Goal: Task Accomplishment & Management: Use online tool/utility

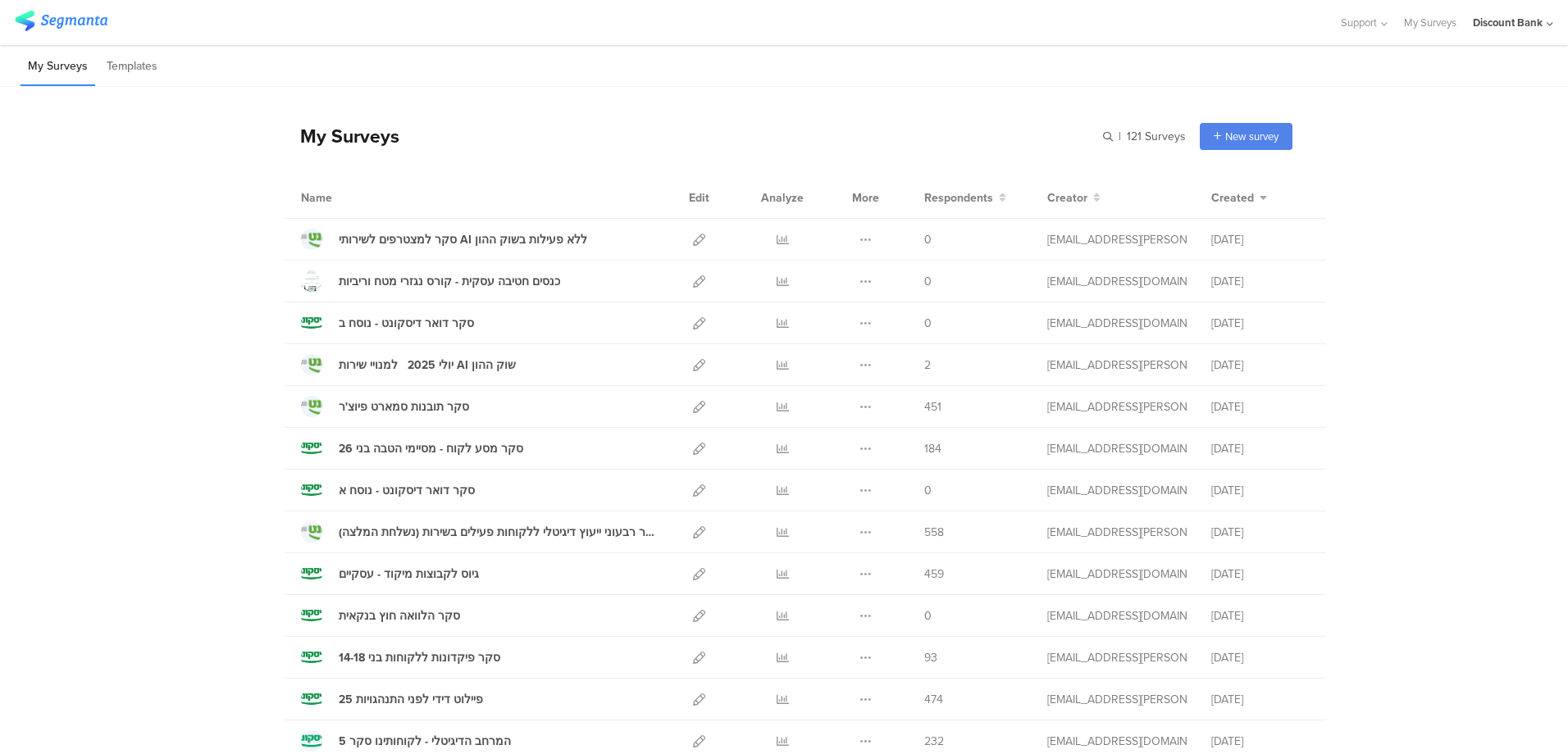
click at [693, 366] on icon at bounding box center [699, 365] width 12 height 12
click at [860, 240] on icon at bounding box center [865, 240] width 12 height 12
click at [849, 281] on button "Duplicate" at bounding box center [833, 281] width 90 height 30
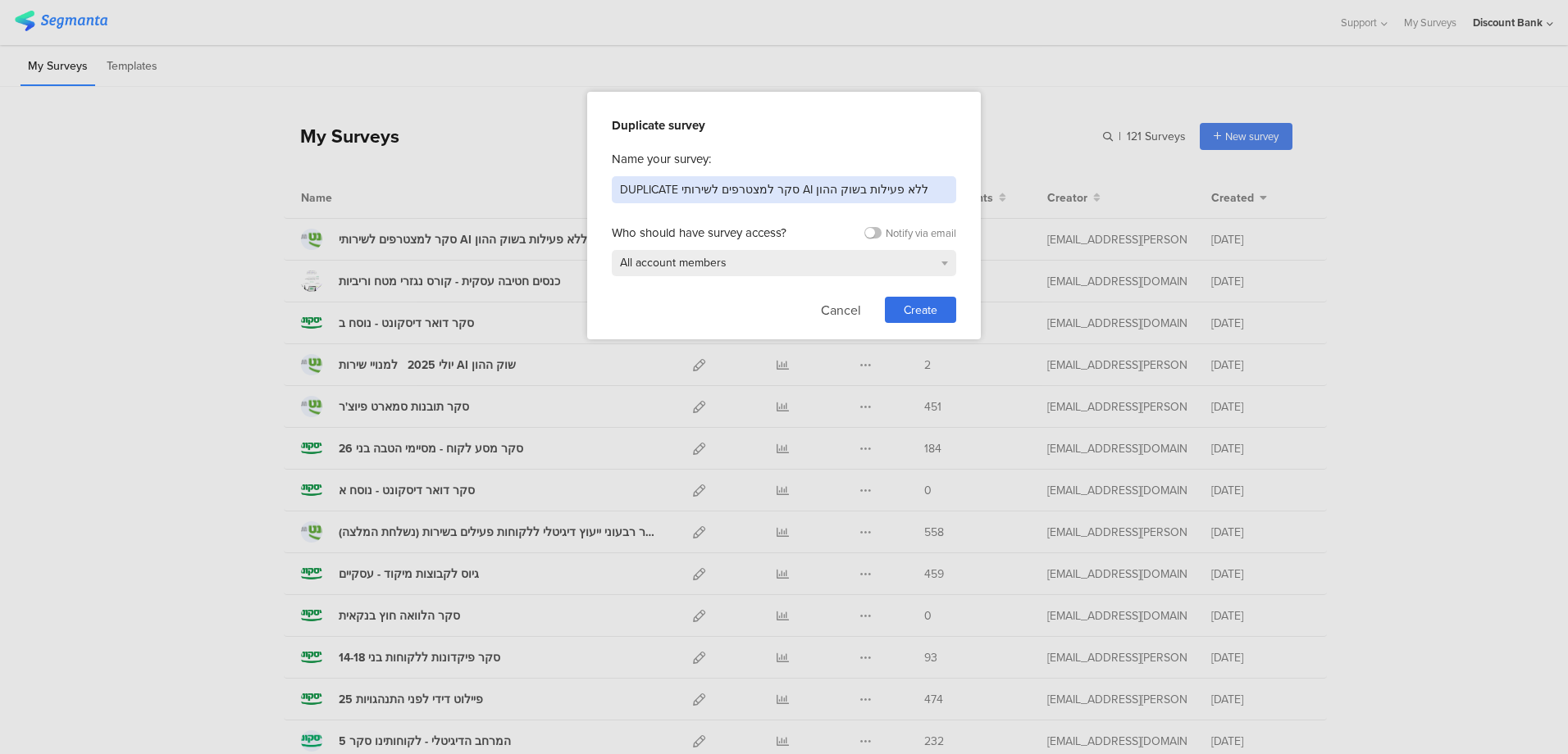
click at [837, 202] on input "DUPLICATE סקר למצטרפים לשירותי AI ללא פעילות בשוק ההון" at bounding box center [784, 189] width 344 height 27
click at [837, 189] on input "DUPLICATE סקר למצטרפים לשירותי AI ללא פעילות בשוק ההון" at bounding box center [784, 189] width 344 height 27
paste input "להעלאת מסמכי מעמ בתהליך לקיחת הלוואה בדיגיטל"
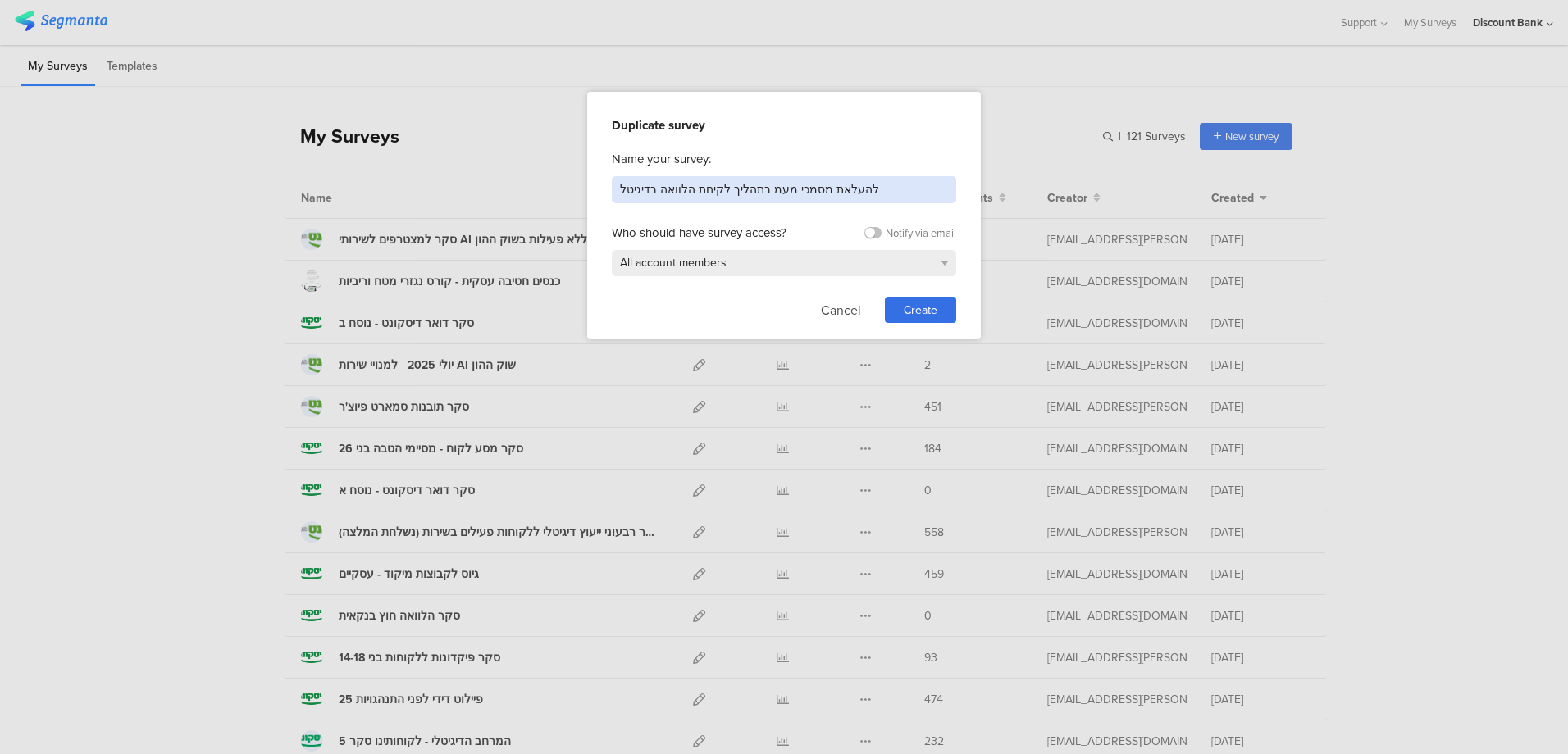
click at [852, 188] on input "להעלאת מסמכי מעמ בתהליך לקיחת הלוואה בדיגיטל" at bounding box center [784, 189] width 344 height 27
click at [848, 189] on input "להעלאת מסמכי מעמ בתהליך לקיחת הלוואה בדיגיטל" at bounding box center [784, 189] width 344 height 27
click at [854, 185] on input "העלאת מסמכי מעמ בתהליך לקיחת הלוואה בדיגיטל" at bounding box center [784, 189] width 344 height 27
click at [654, 193] on input "העלאת מסמכי מעמ בתהליך לקיחת הלוואה בדיגיטלבחינ" at bounding box center [784, 189] width 344 height 27
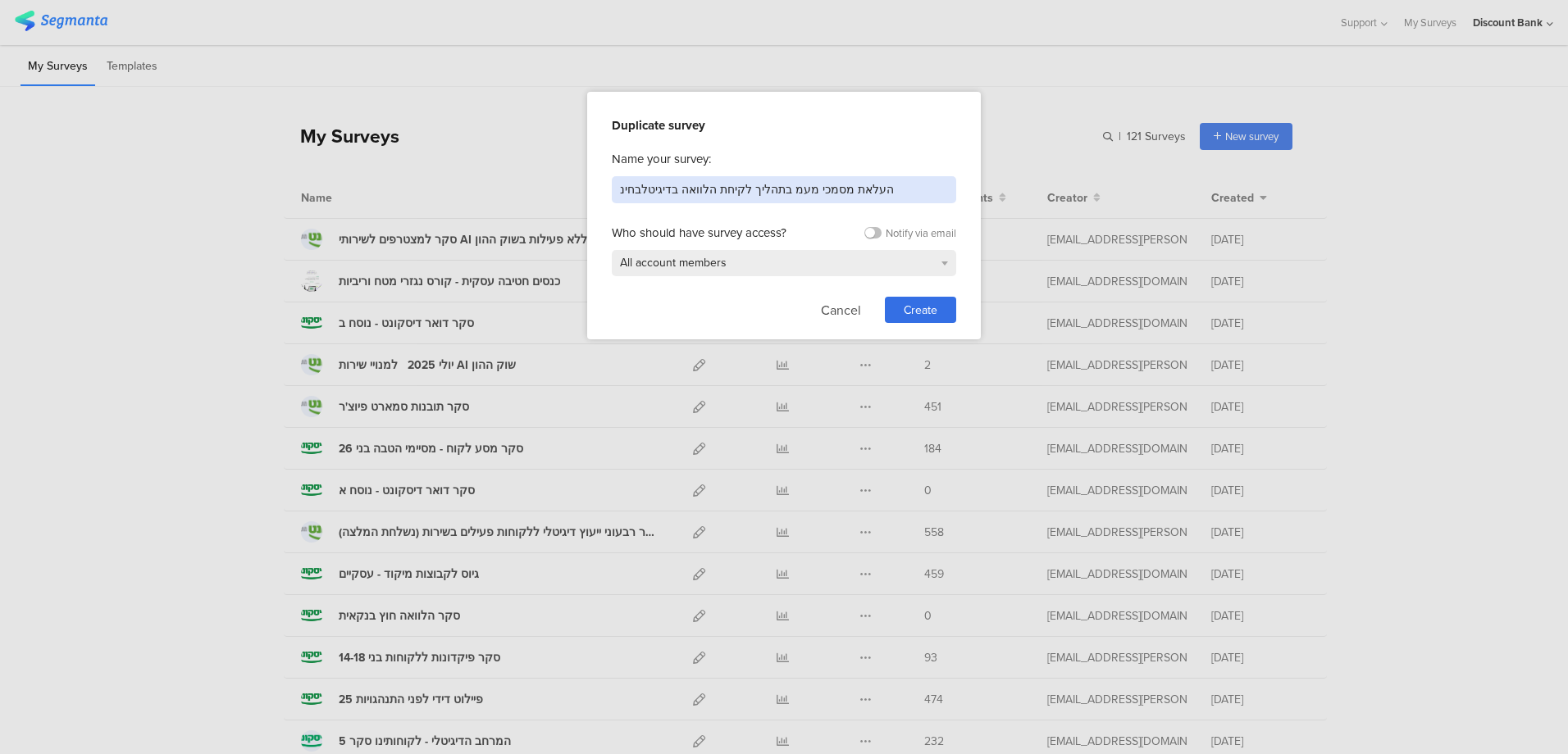
click at [654, 193] on input "העלאת מסמכי מעמ בתהליך לקיחת הלוואה בדיגיטלבחינ" at bounding box center [784, 189] width 344 height 27
paste input "חינת הצורך להעלאת מסמכי מעמ בתהליך לקיחת הלוואה בדיגיטל"
type input "בחינת הצורך להעלאת מסמכי מעמ בתהליך לקיחת הלוואה בדיגיטל"
click at [919, 301] on span "Create" at bounding box center [920, 310] width 34 height 17
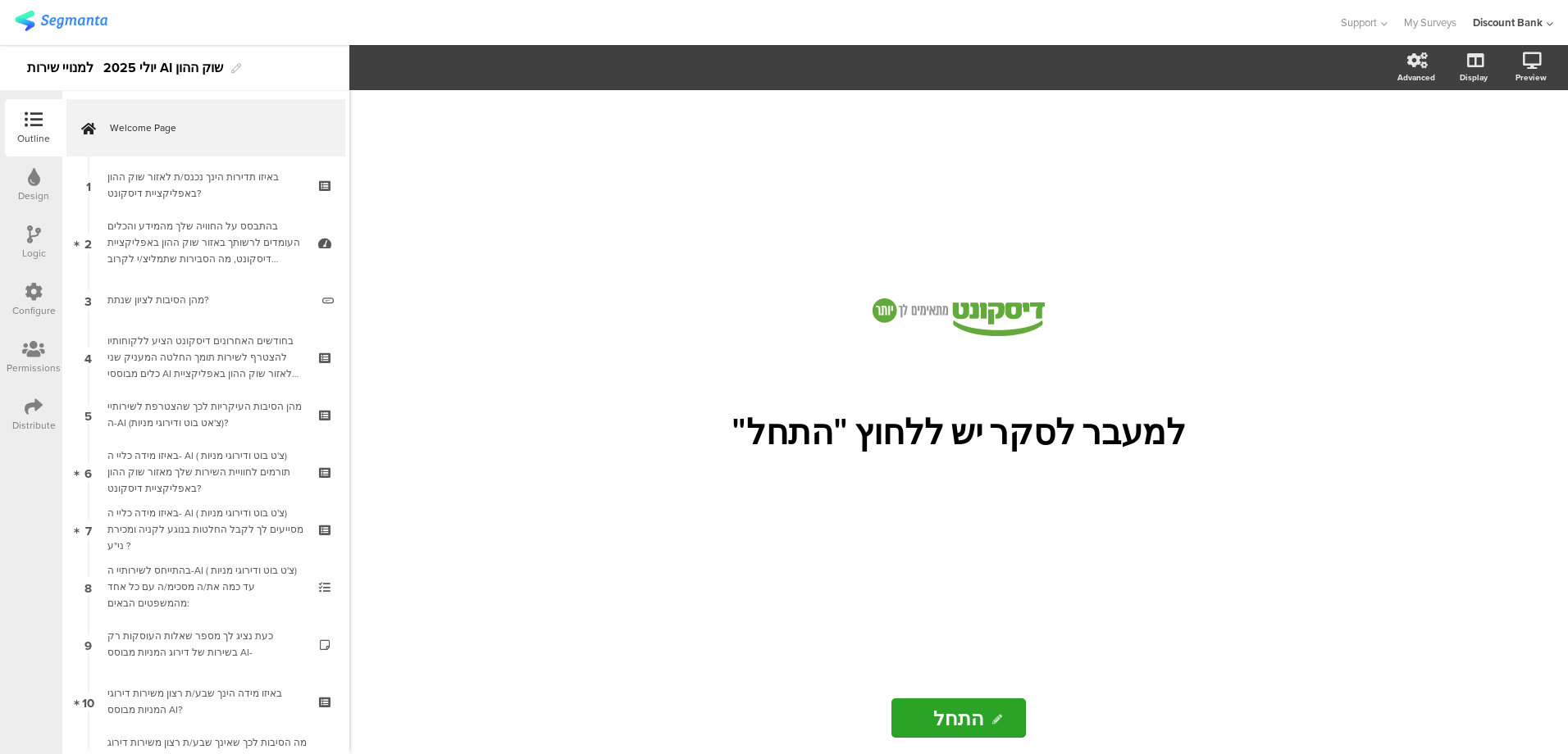
click at [225, 180] on div "באיזו תדירות הינך נכנס/ת לאזור שוק ההון באפליקציית דיסקונט?" at bounding box center [206, 185] width 196 height 33
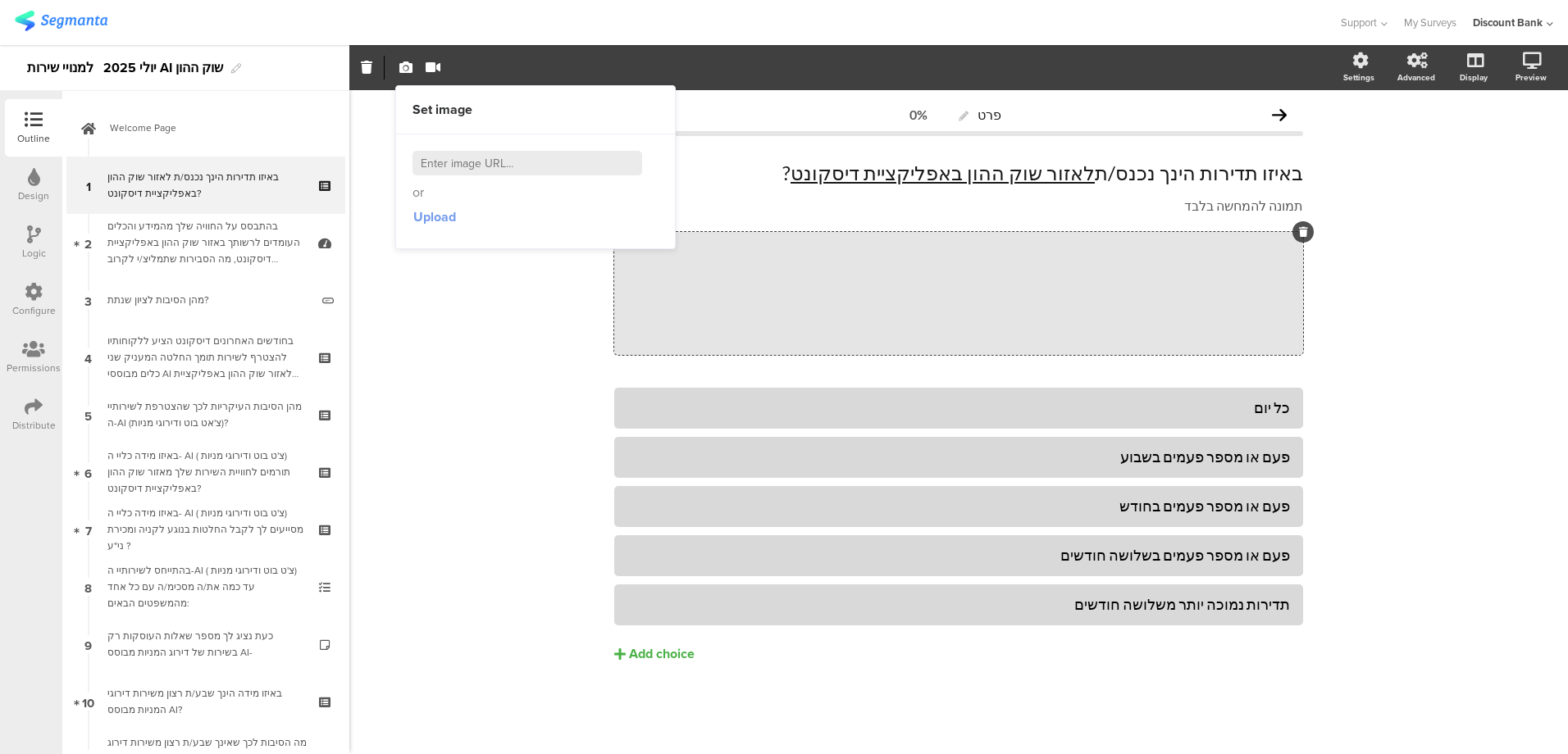
click at [447, 215] on span "Upload" at bounding box center [434, 217] width 43 height 19
click at [425, 218] on span "Upload" at bounding box center [434, 217] width 43 height 19
click at [431, 216] on span "Upload" at bounding box center [434, 217] width 43 height 19
click at [493, 374] on div "פרט 0% באיזו תדירות הינך נכנס/ת לאזור שוק ההון באפליקציית דיסקונט ? באיזו תדירו…" at bounding box center [958, 422] width 1219 height 665
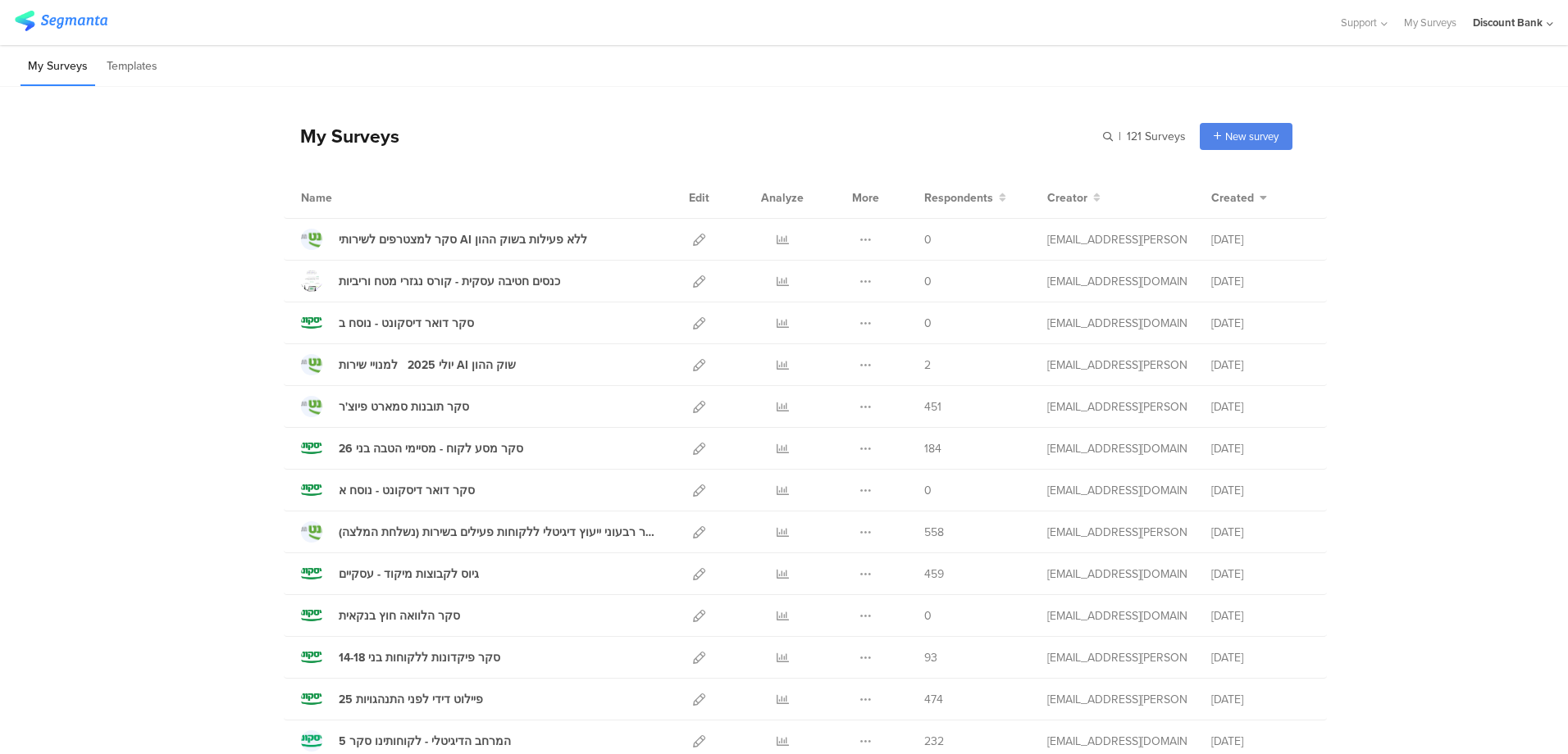
click at [859, 241] on icon at bounding box center [865, 240] width 12 height 12
click at [836, 281] on button "Duplicate" at bounding box center [833, 281] width 90 height 30
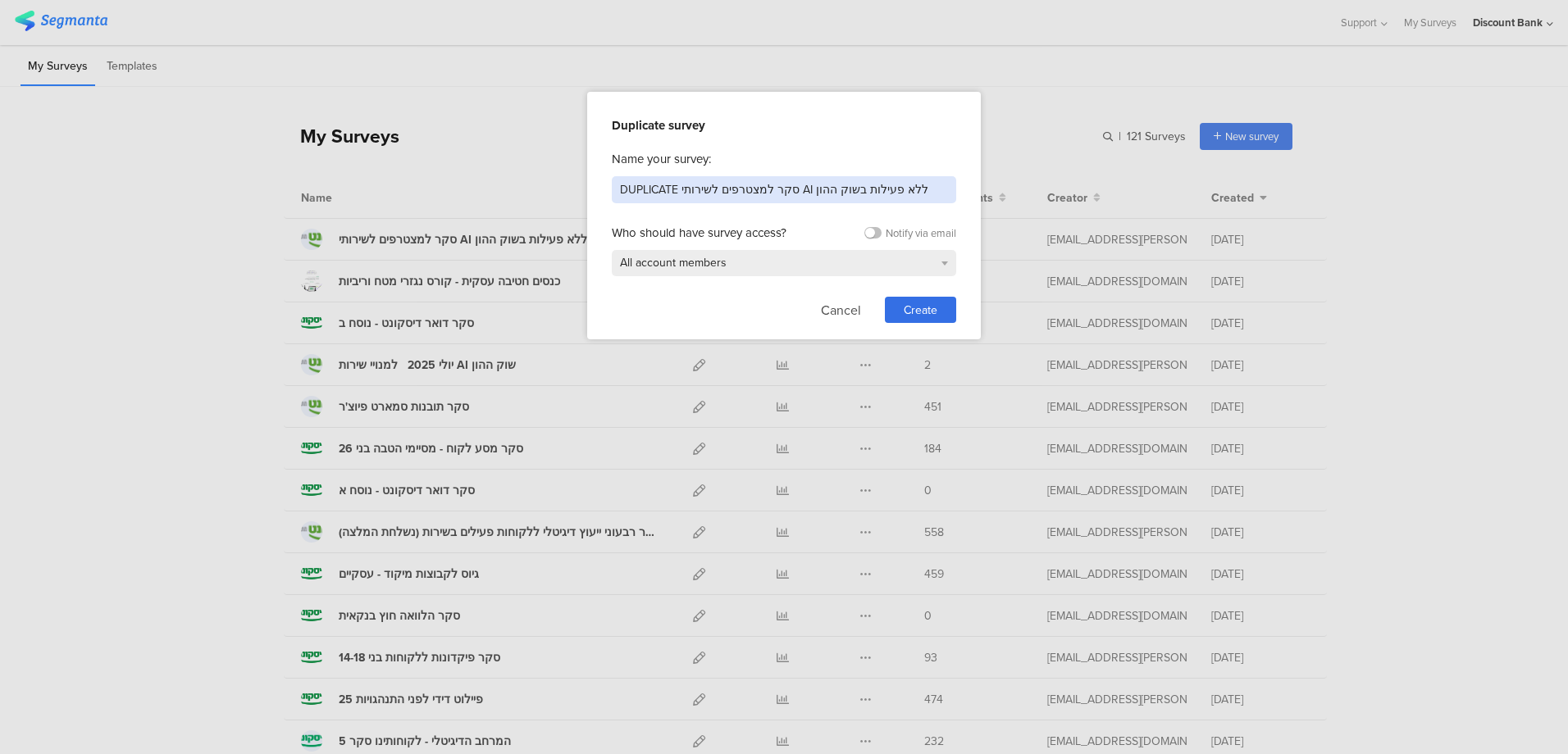
click at [644, 184] on input "DUPLICATE סקר למצטרפים לשירותי AI ללא פעילות בשוק ההון" at bounding box center [784, 189] width 344 height 27
paste input "לבחינת הצורך להעלאת מסמכי מעמ בתהליך לקיחת הלוואה בדיגיטל"
click at [920, 185] on input "לבחינת הצורך להעלאת מסמכי מעמ בתהליך לקיחת הלוואה בדיגיטל" at bounding box center [784, 189] width 344 height 27
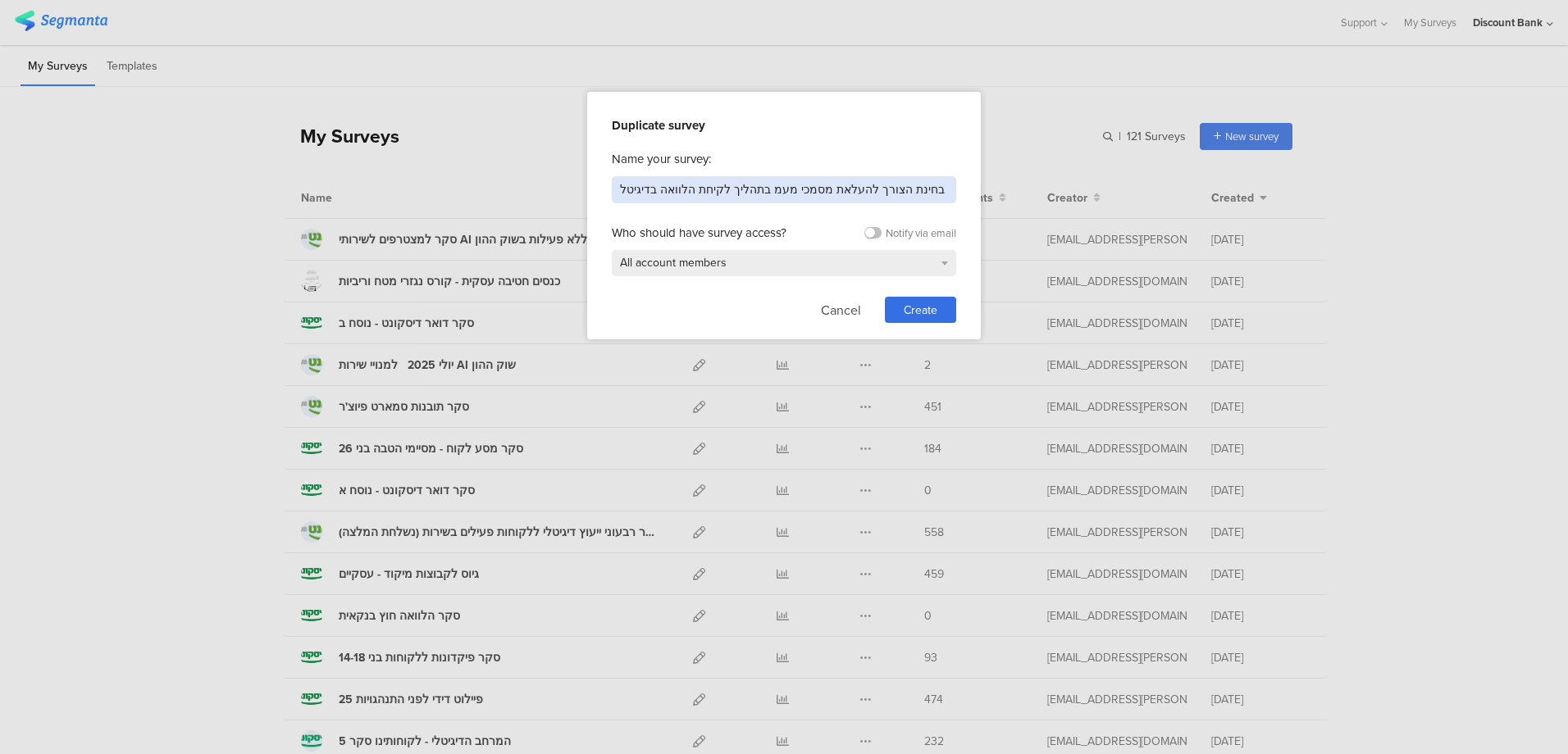
click at [929, 190] on input "בחינת הצורך להעלאת מסמכי מעמ בתהליך לקיחת הלוואה בדיגיטל" at bounding box center [784, 189] width 344 height 27
type input "בחינת הצורך להעלאת מסמכי מעמ בתהליך לקיחת הלוואה בדיגיטל"
click at [915, 308] on span "Create" at bounding box center [920, 310] width 34 height 17
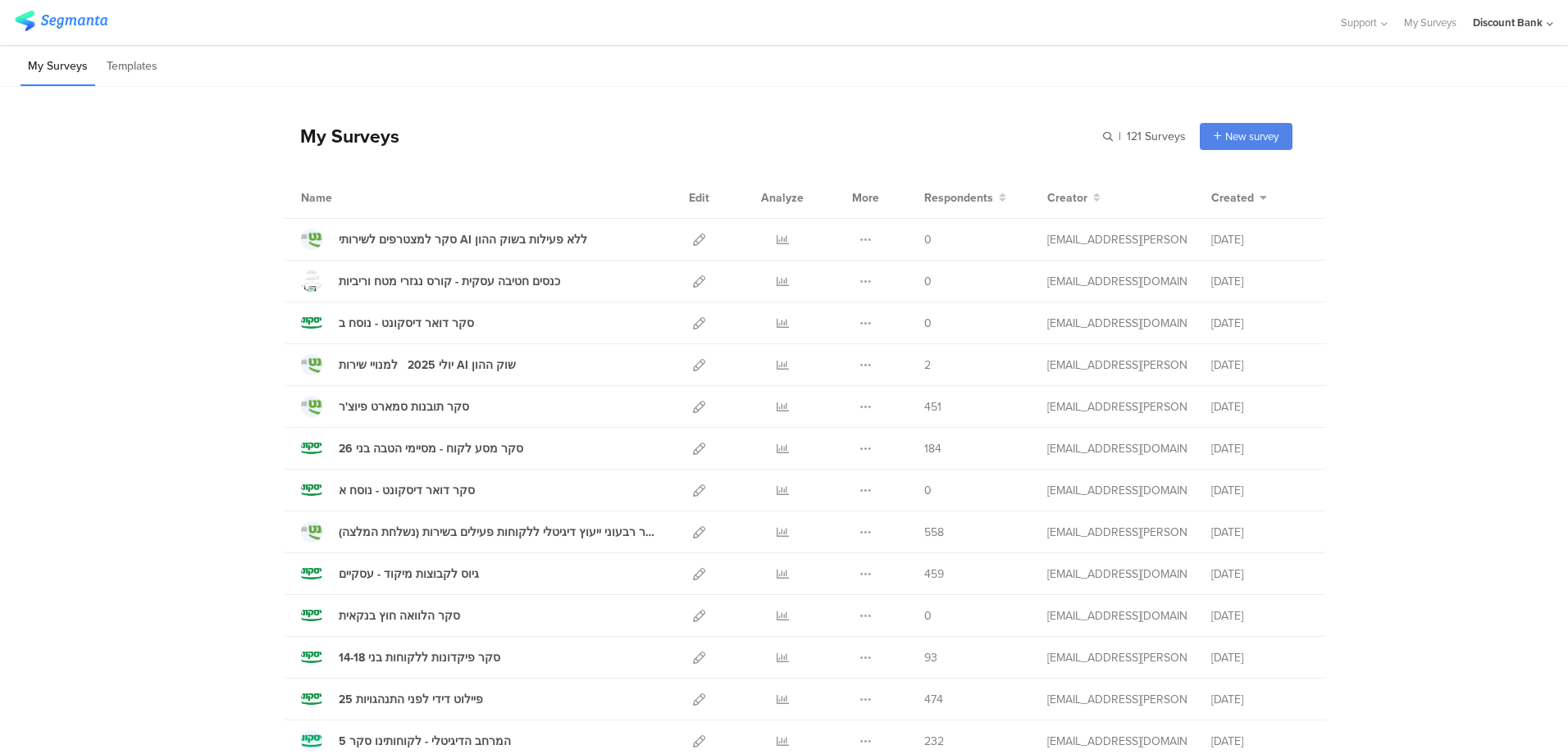
click at [693, 368] on icon at bounding box center [699, 365] width 12 height 12
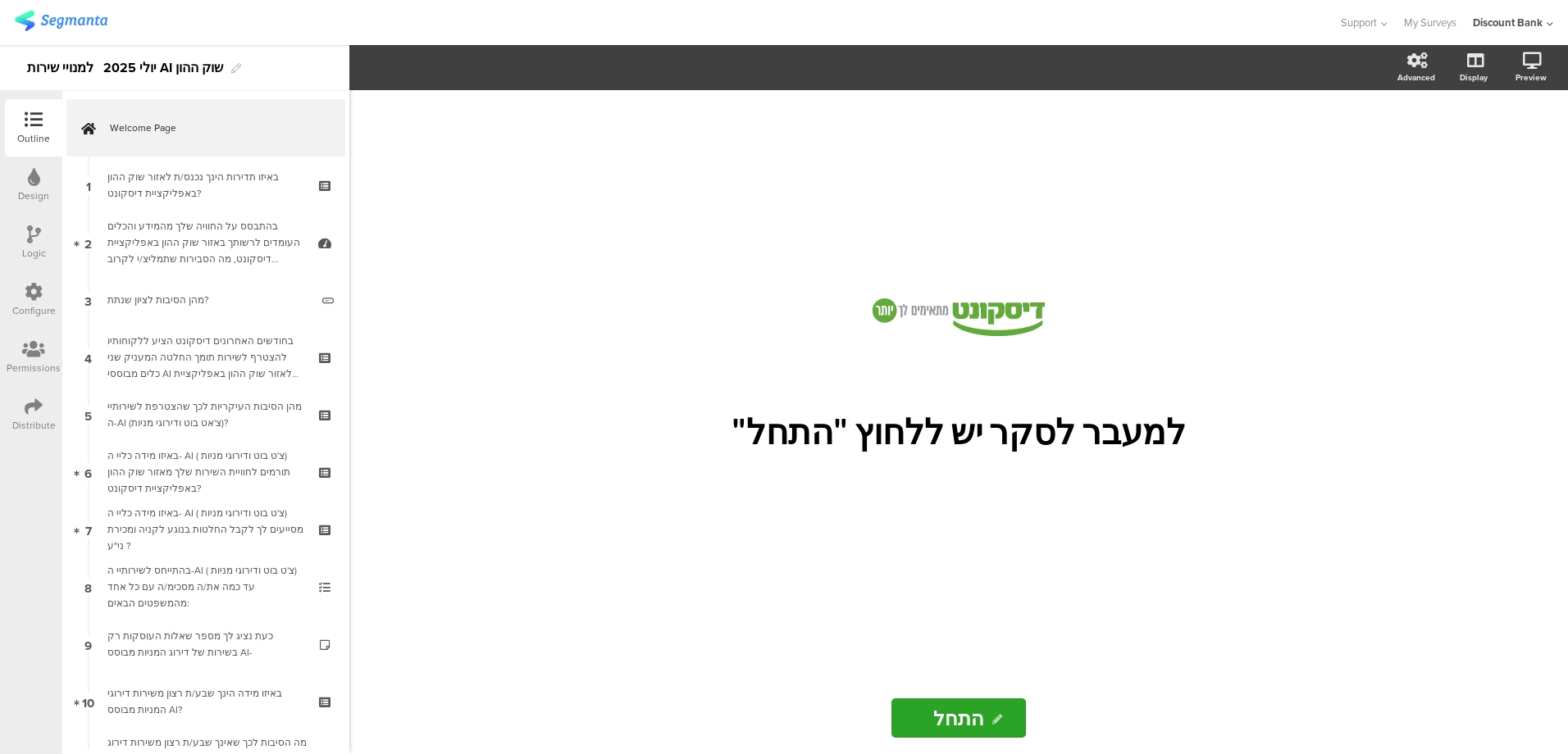
click at [219, 353] on div "בחודשים האחרונים דיסקונט הציע ללקוחותיו להצטרף לשירות תומך החלטה המעניק שני כלי…" at bounding box center [206, 357] width 196 height 50
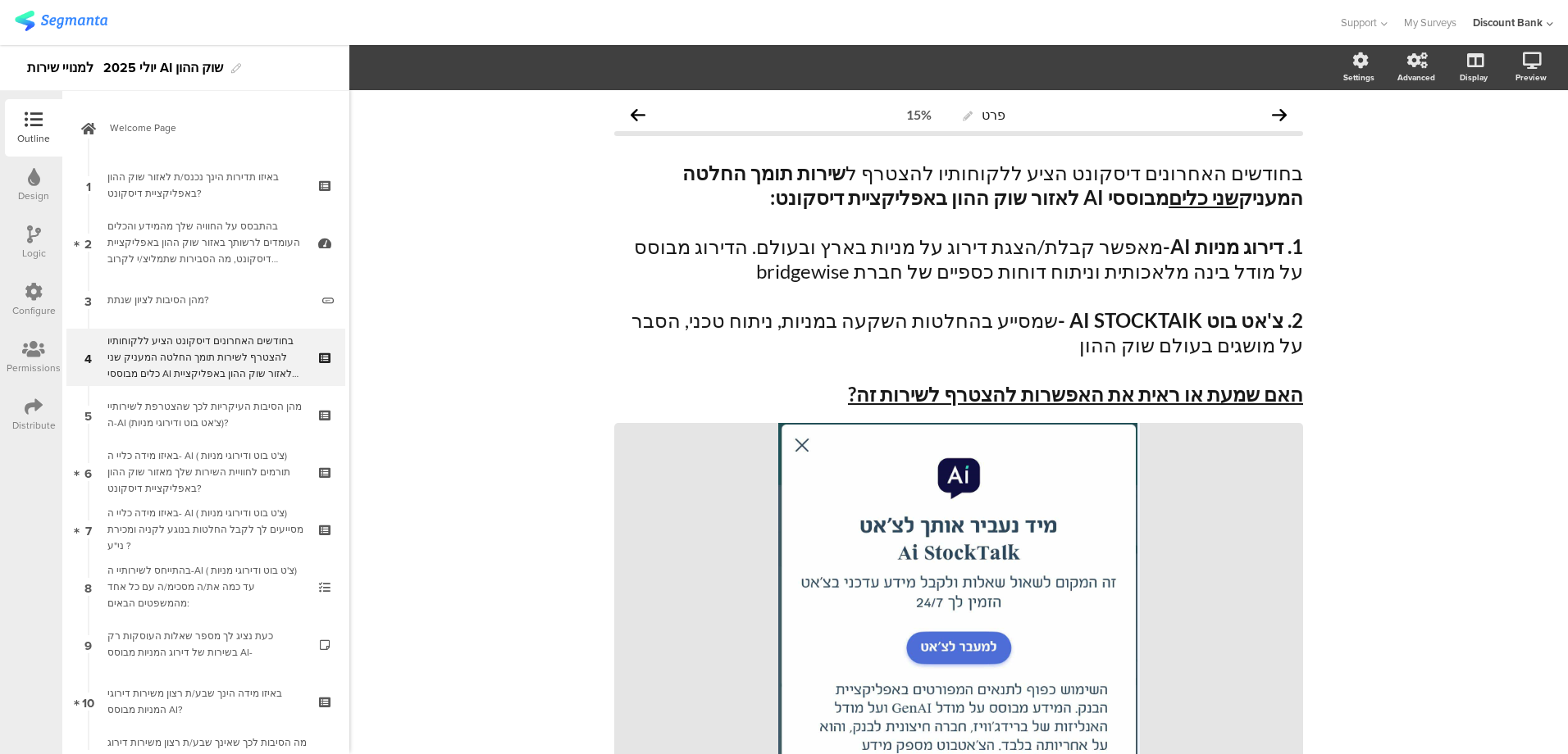
click at [172, 173] on div "באיזו תדירות הינך נכנס/ת לאזור שוק ההון באפליקציית דיסקונט?" at bounding box center [206, 185] width 196 height 33
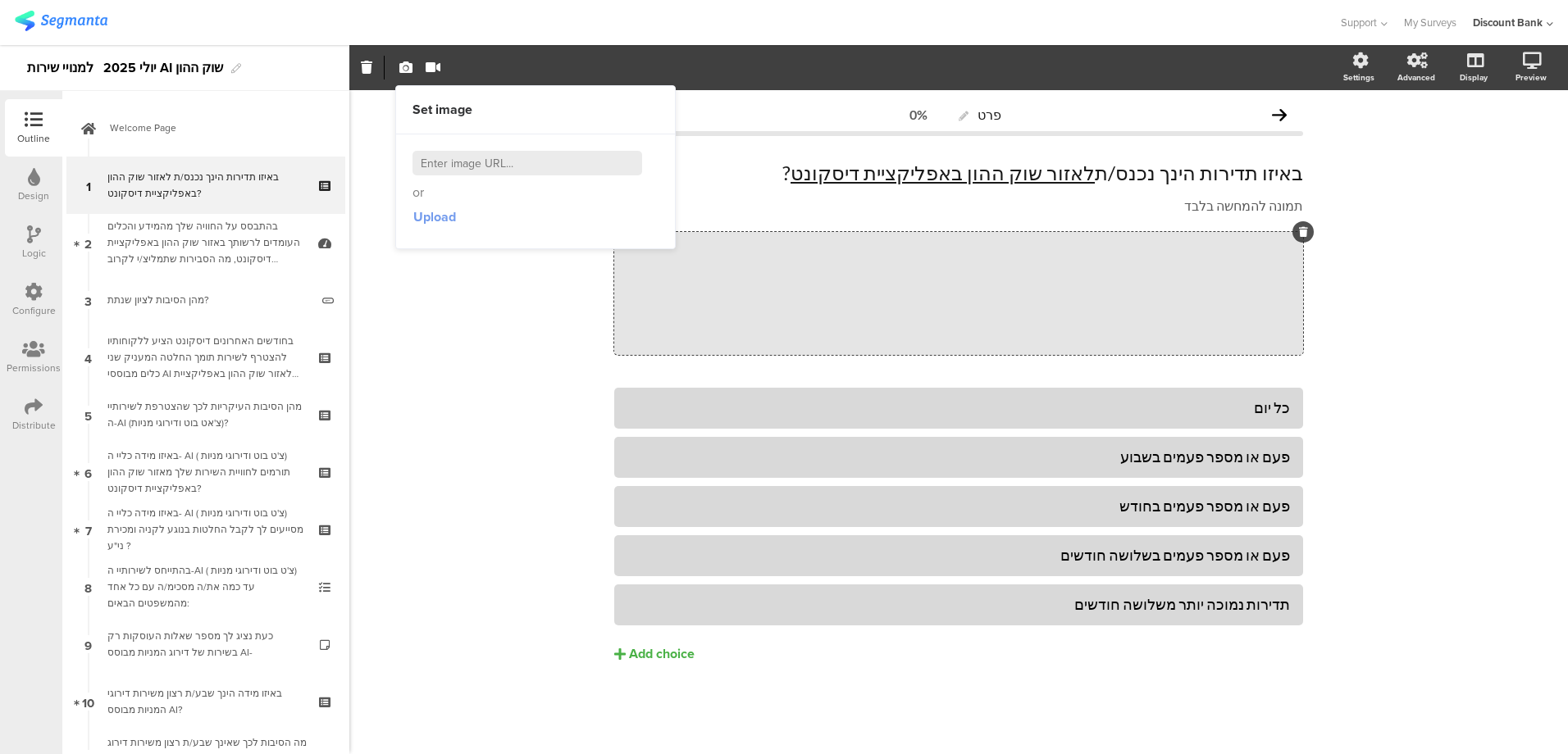
click at [438, 215] on span "Upload" at bounding box center [434, 217] width 43 height 19
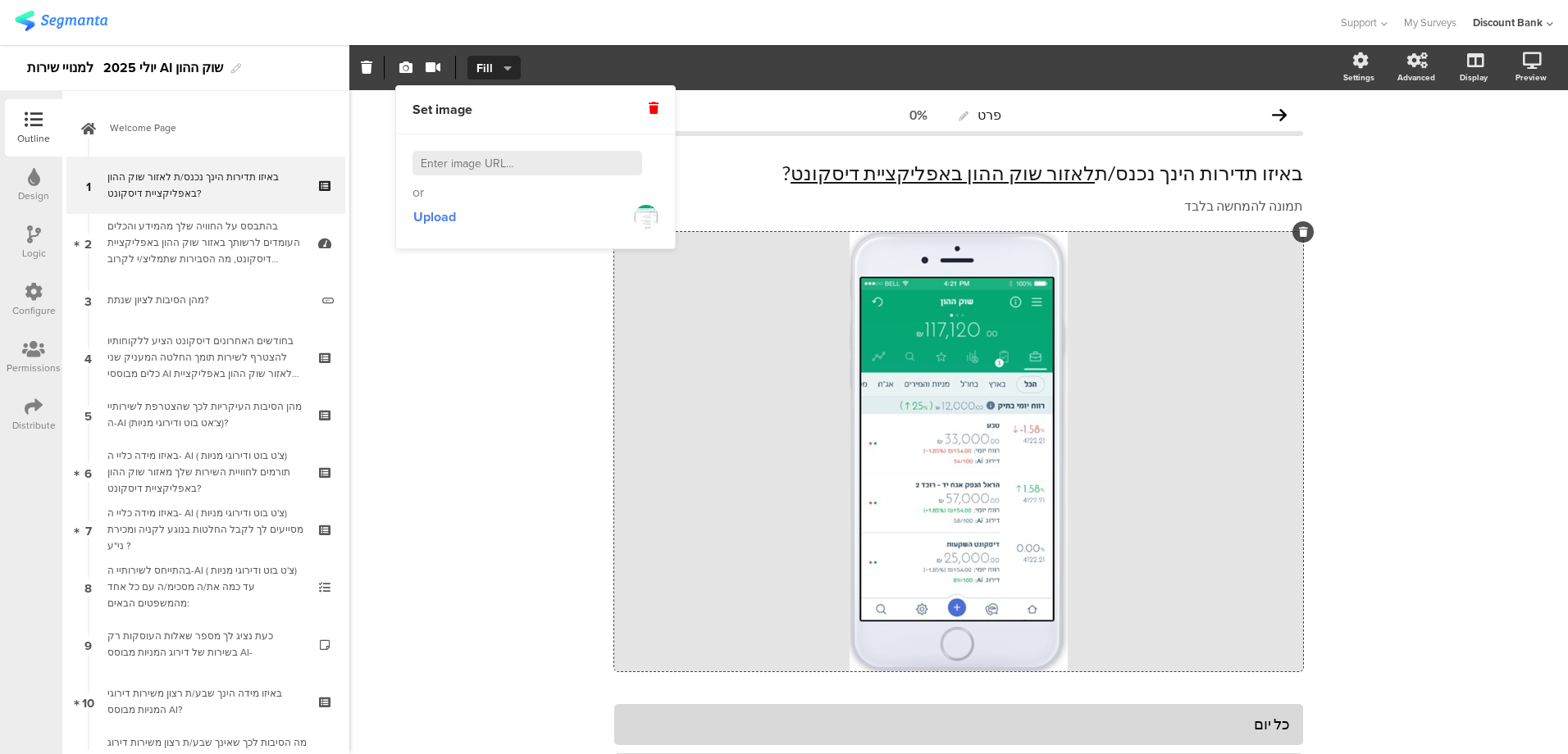
click at [463, 296] on div "פרט 0% באיזו תדירות הינך נכנס/ת לאזור שוק ההון באפליקציית דיסקונט ? באיזו תדירו…" at bounding box center [958, 573] width 1219 height 967
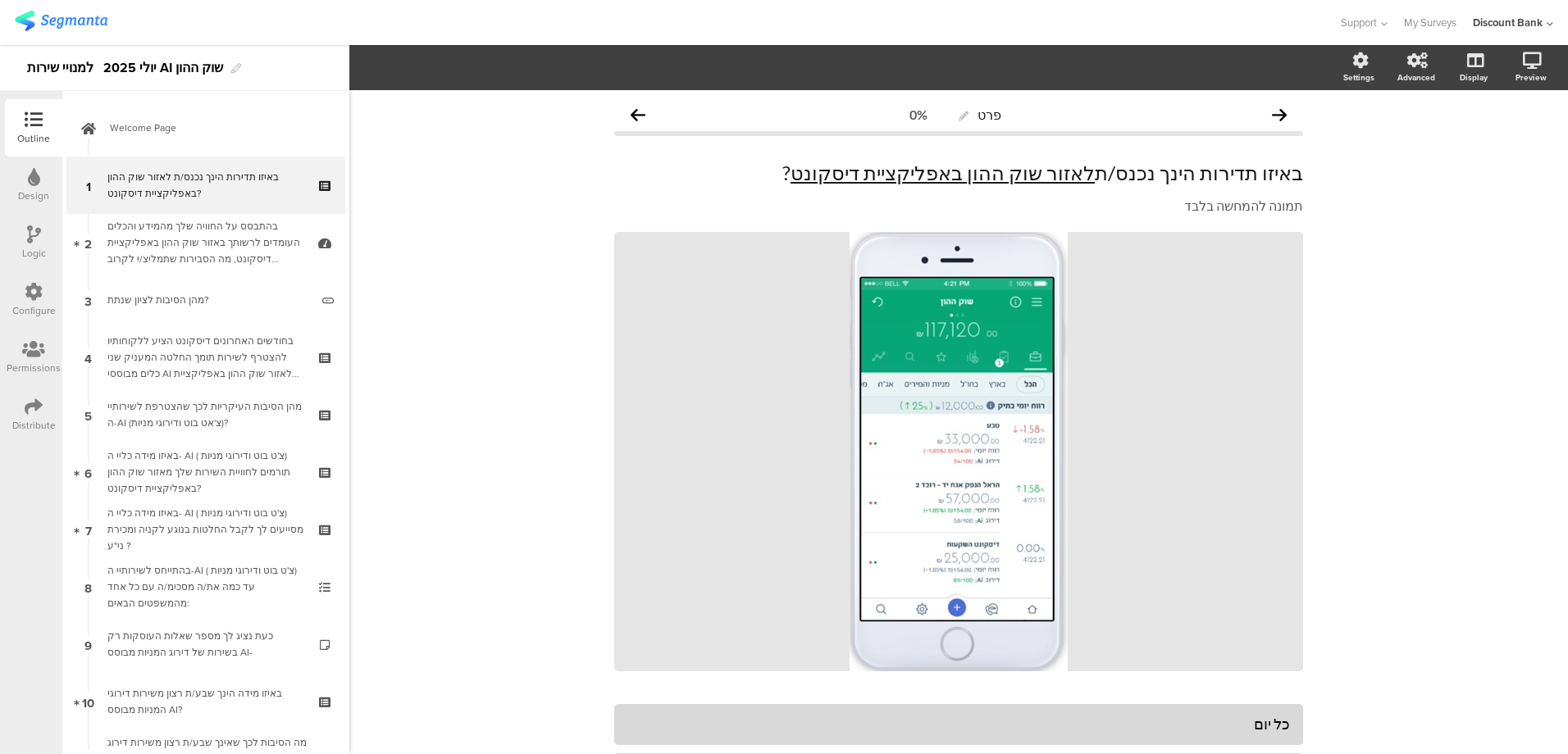
click at [199, 242] on div "בהתבסס על החוויה שלך מהמידע והכלים העומדים לרשותך באזור שוק ההון באפליקציית דיס…" at bounding box center [206, 242] width 196 height 50
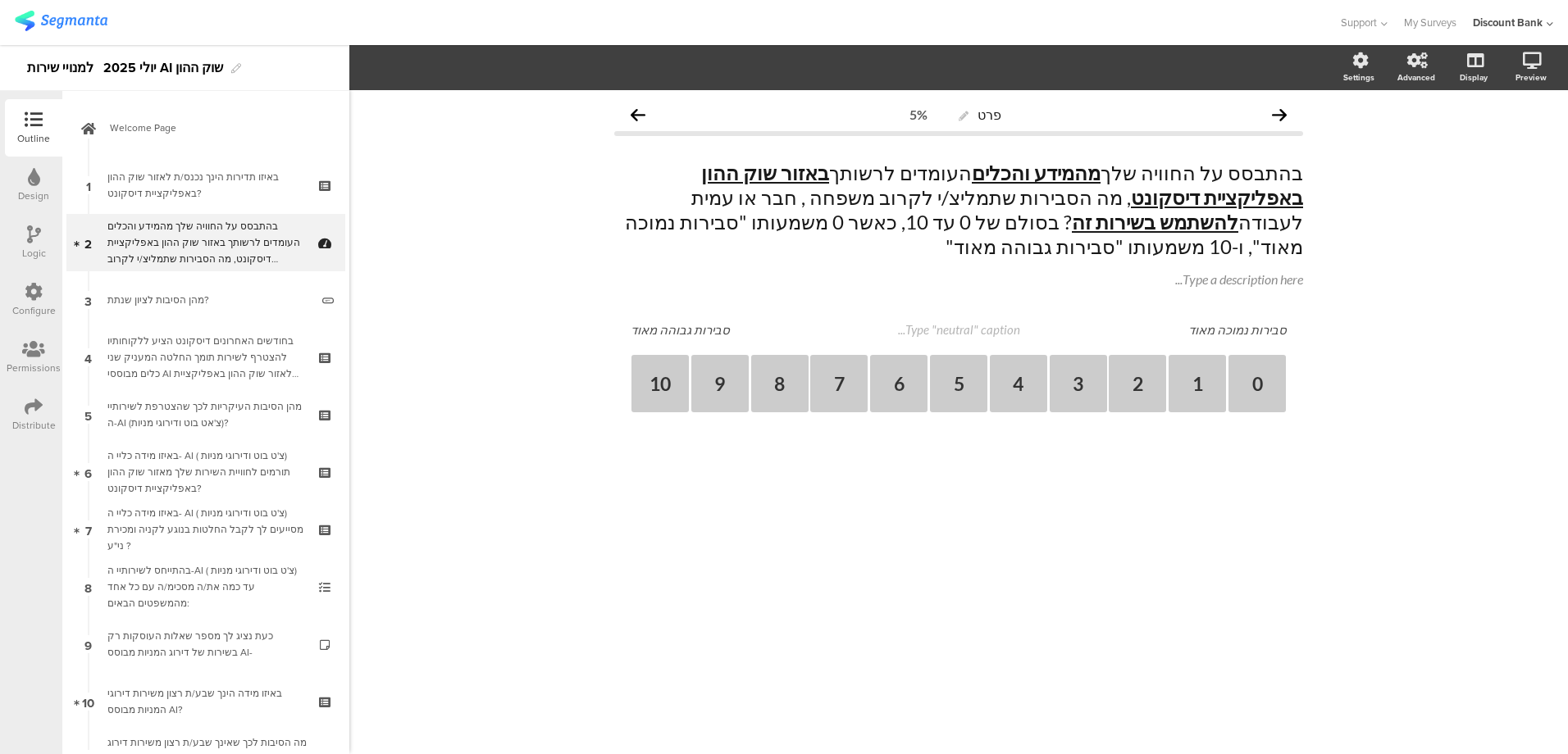
click at [222, 341] on div "בחודשים האחרונים דיסקונט הציע ללקוחותיו להצטרף לשירות תומך החלטה המעניק שני כלי…" at bounding box center [206, 357] width 196 height 50
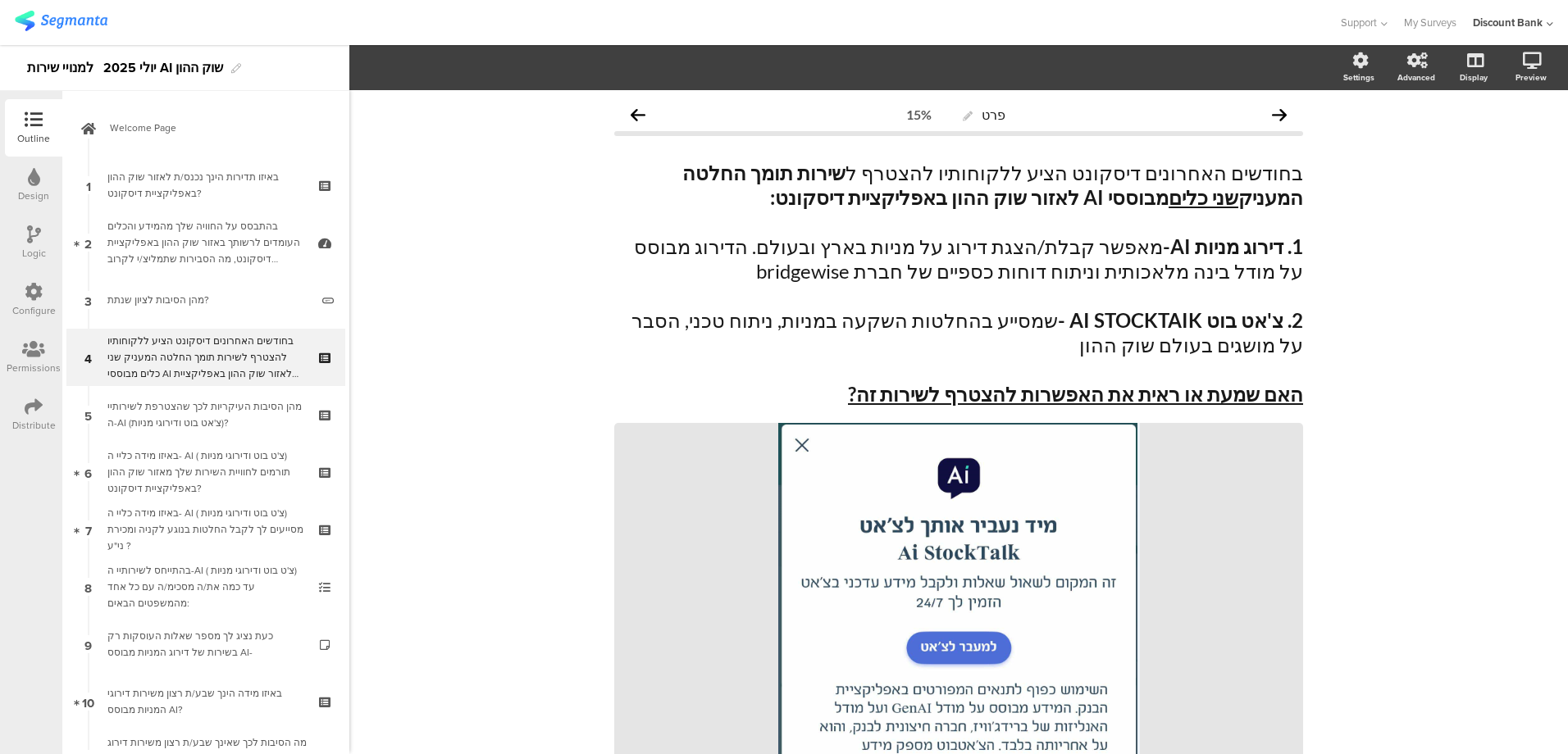
click at [190, 182] on div "באיזו תדירות הינך נכנס/ת לאזור שוק ההון באפליקציית דיסקונט?" at bounding box center [206, 185] width 196 height 33
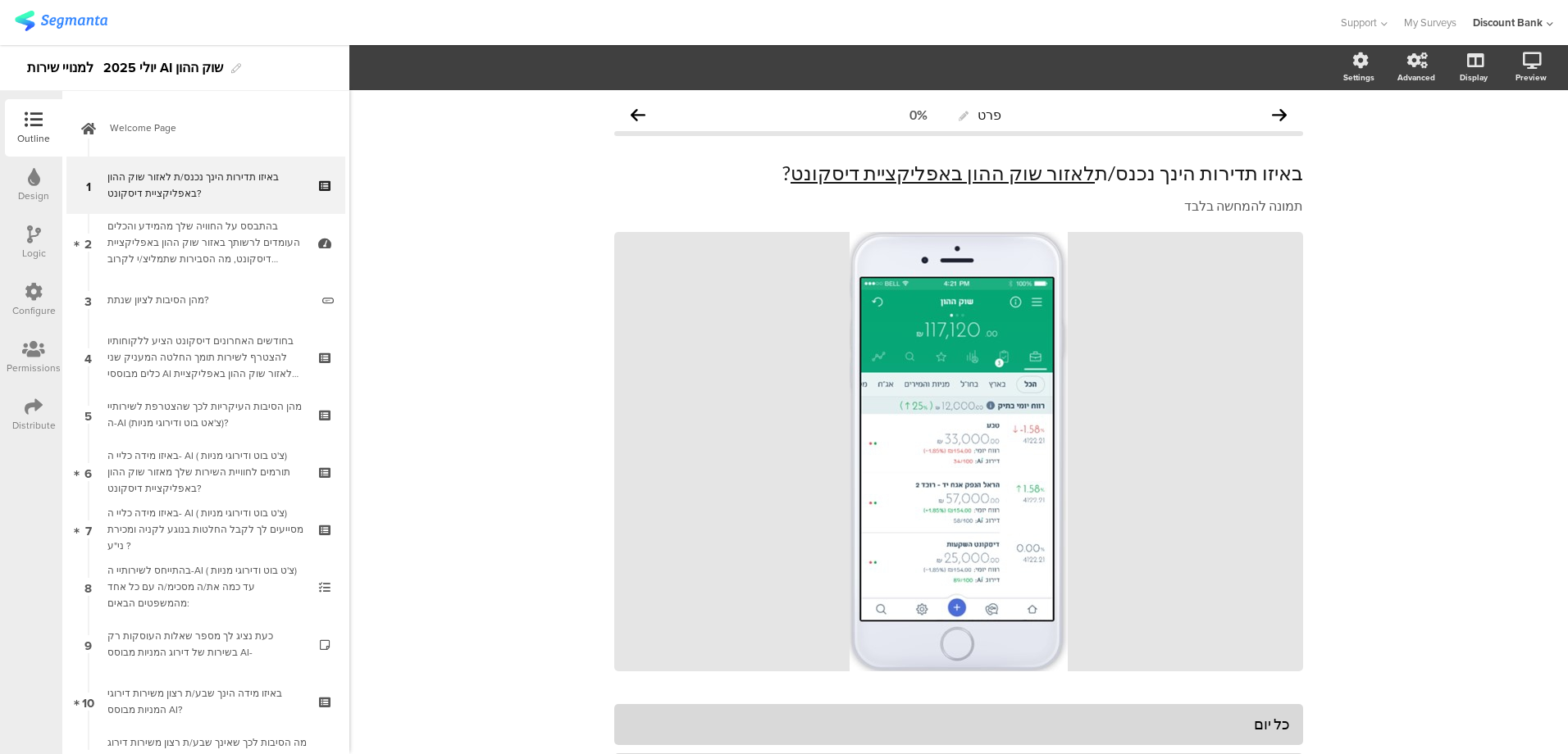
scroll to position [40, 0]
click at [194, 350] on div "בחודשים האחרונים דיסקונט הציע ללקוחותיו להצטרף לשירות תומך החלטה המעניק שני כלי…" at bounding box center [206, 357] width 196 height 50
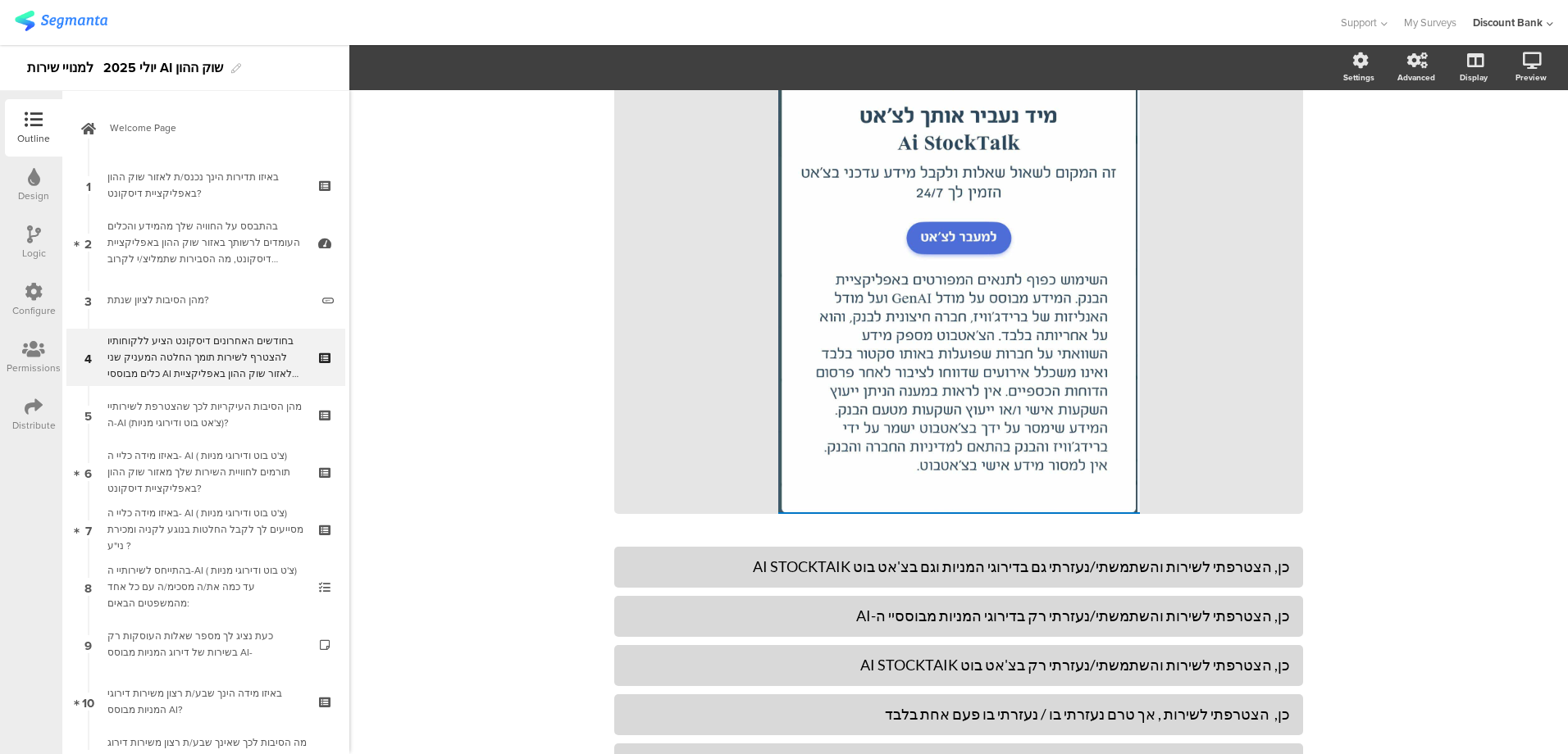
scroll to position [164, 0]
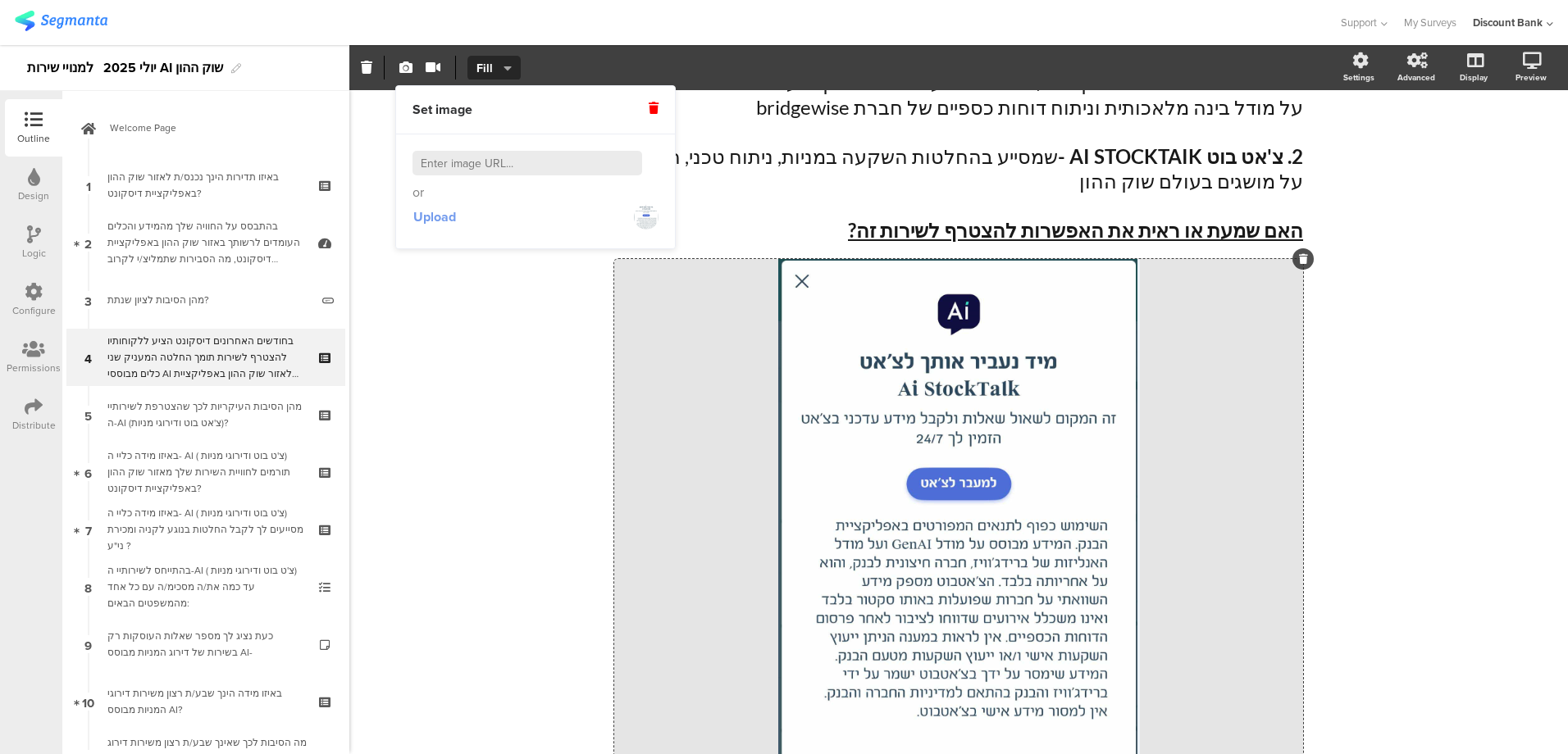
click at [439, 218] on span "Upload" at bounding box center [434, 217] width 43 height 19
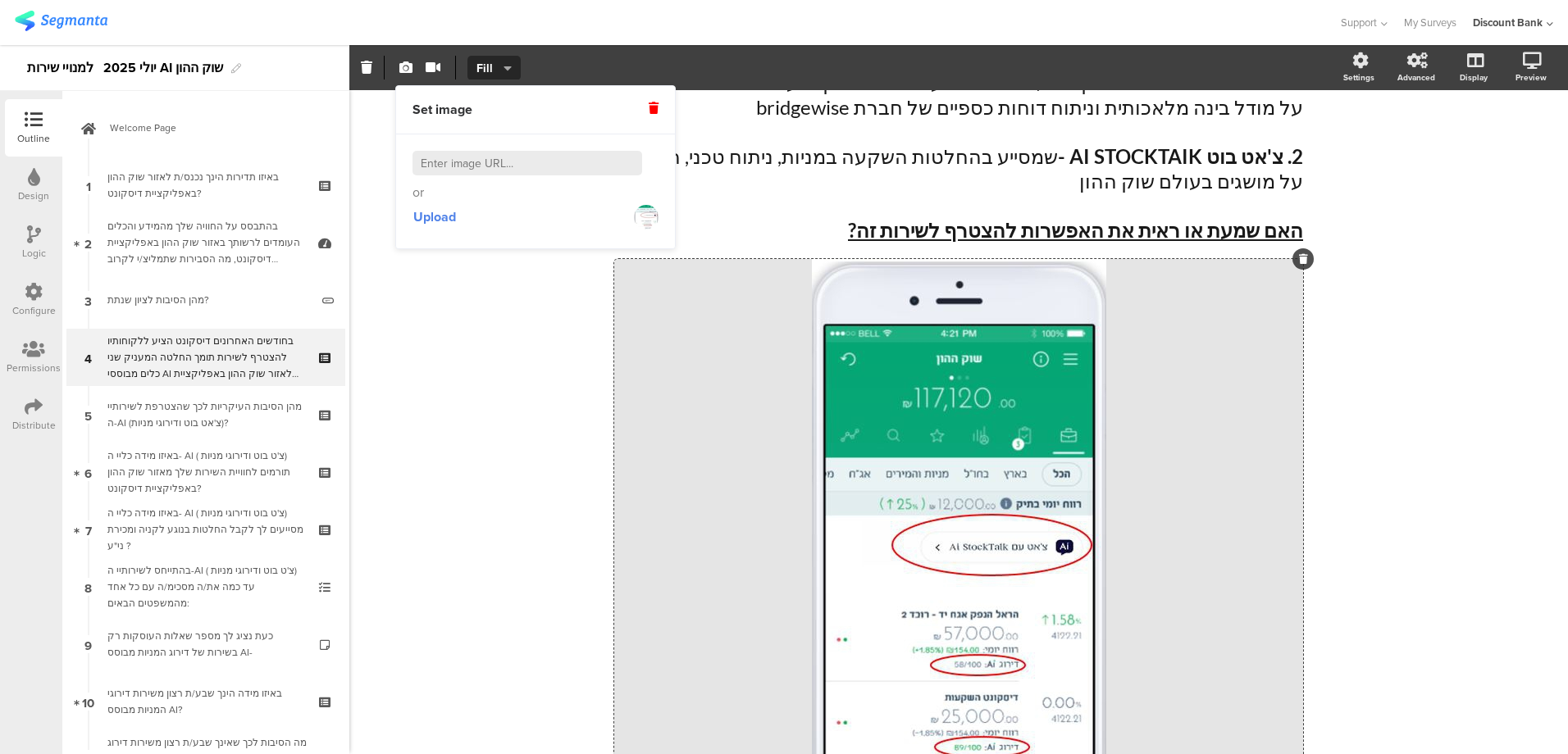
scroll to position [246, 0]
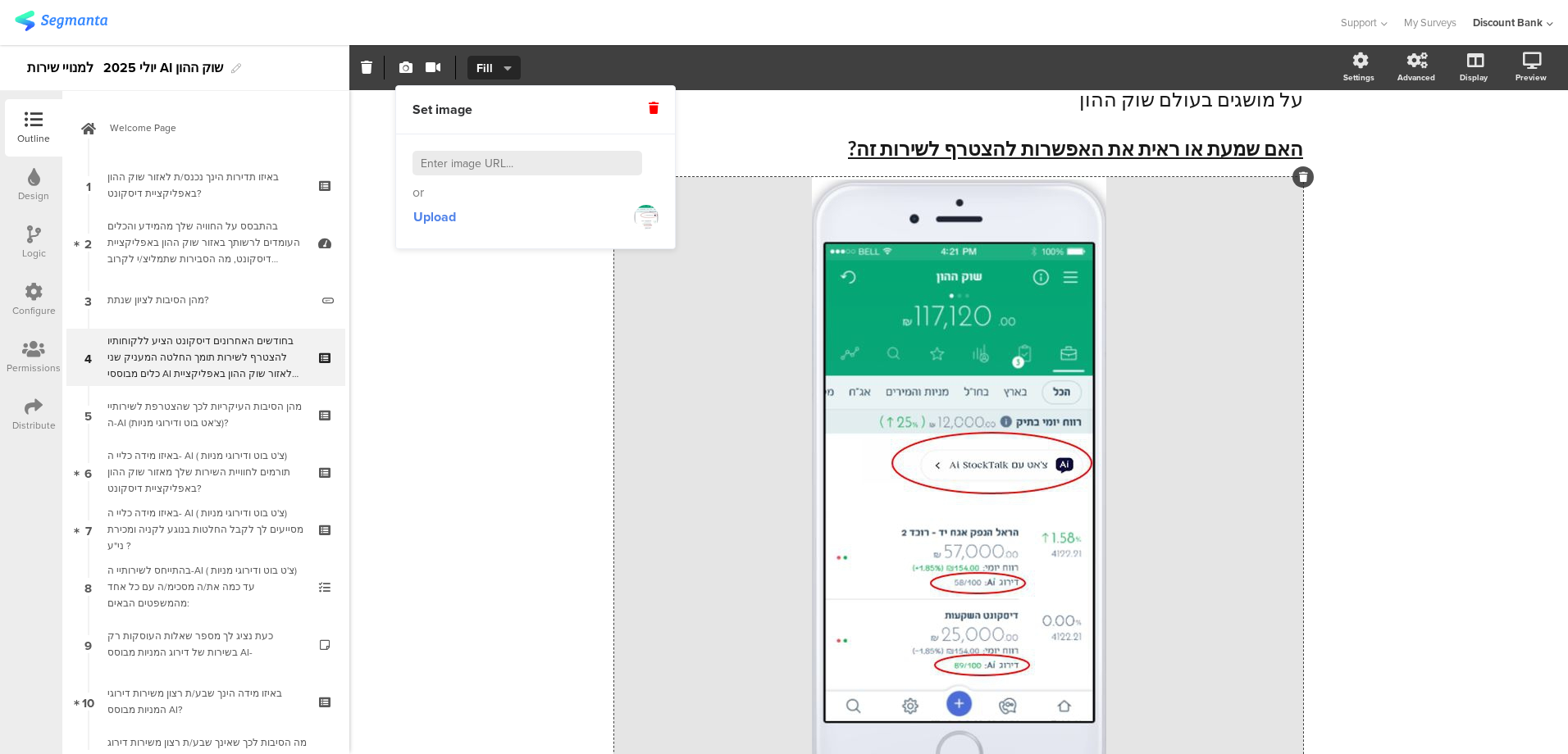
click at [472, 472] on div "פרט 15% בחודשים האחרונים דיסקונט הציע ללקוחותיו להצטרף ל שירות תומך החלטה המעני…" at bounding box center [958, 538] width 1219 height 1386
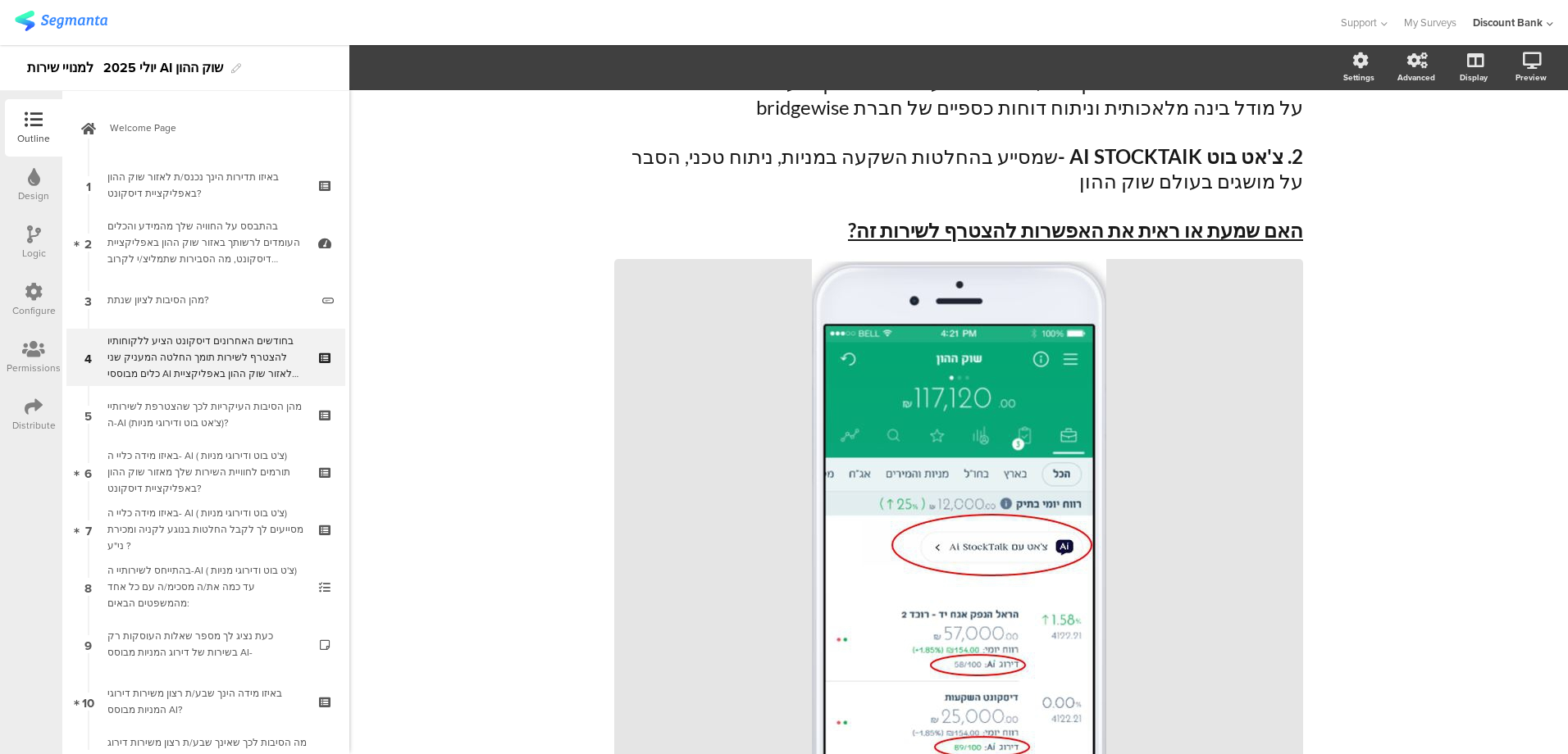
scroll to position [82, 0]
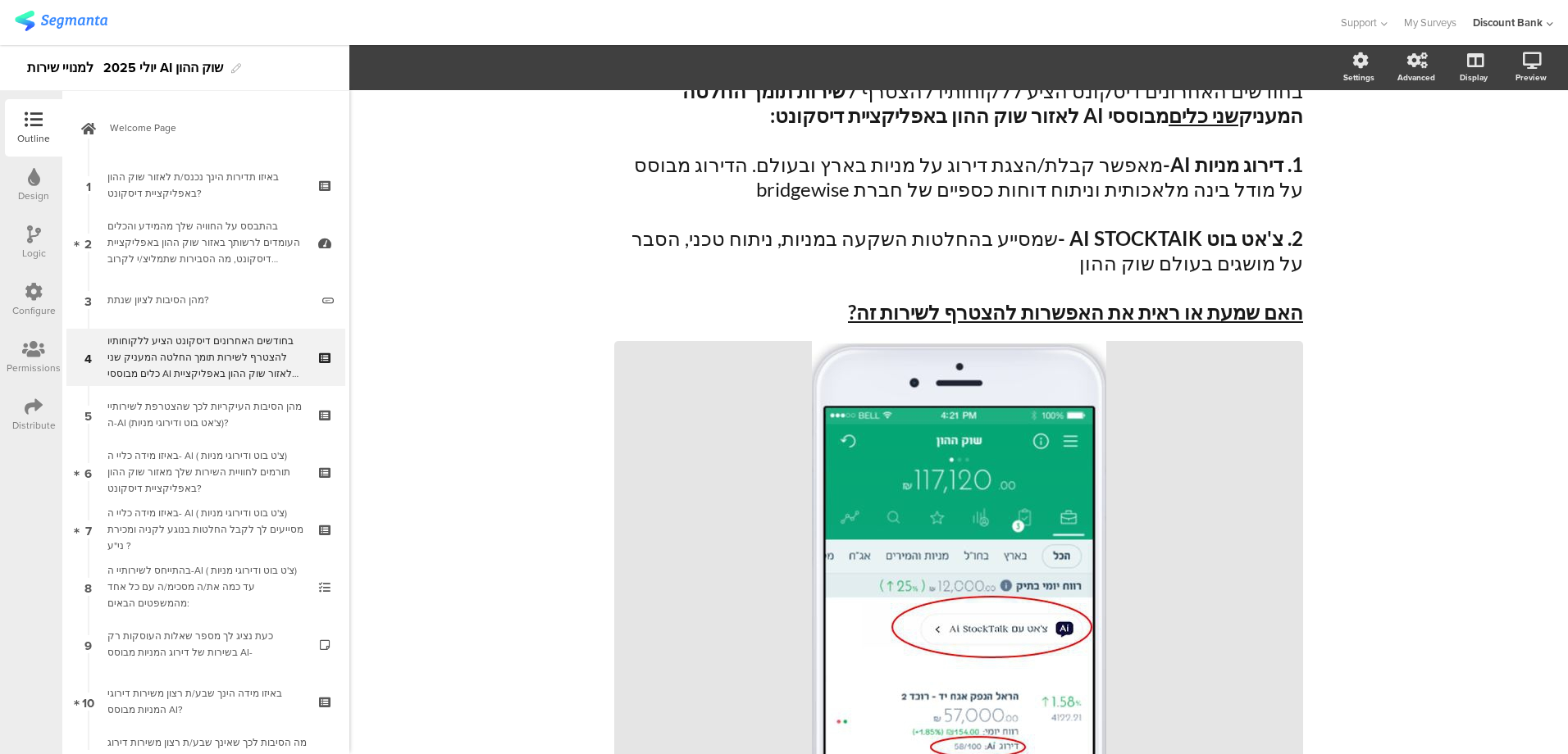
click at [1236, 330] on div "בחודשים האחרונים דיסקונט הציע ללקוחותיו להצטרף ל שירות תומך החלטה המעניק שני כל…" at bounding box center [958, 519] width 689 height 914
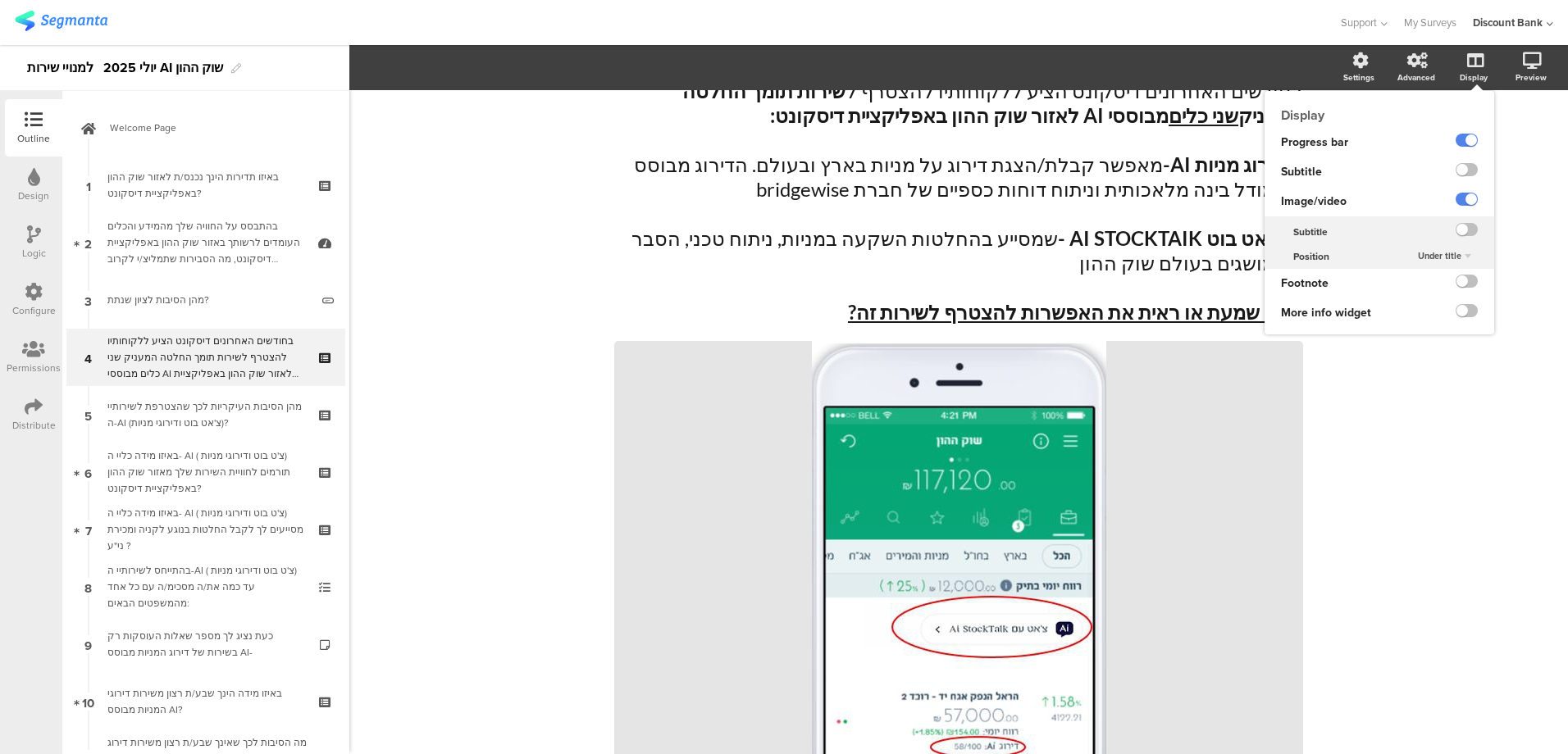
click at [1455, 169] on label at bounding box center [1465, 169] width 22 height 13
click at [0, 0] on input "checkbox" at bounding box center [0, 0] width 0 height 0
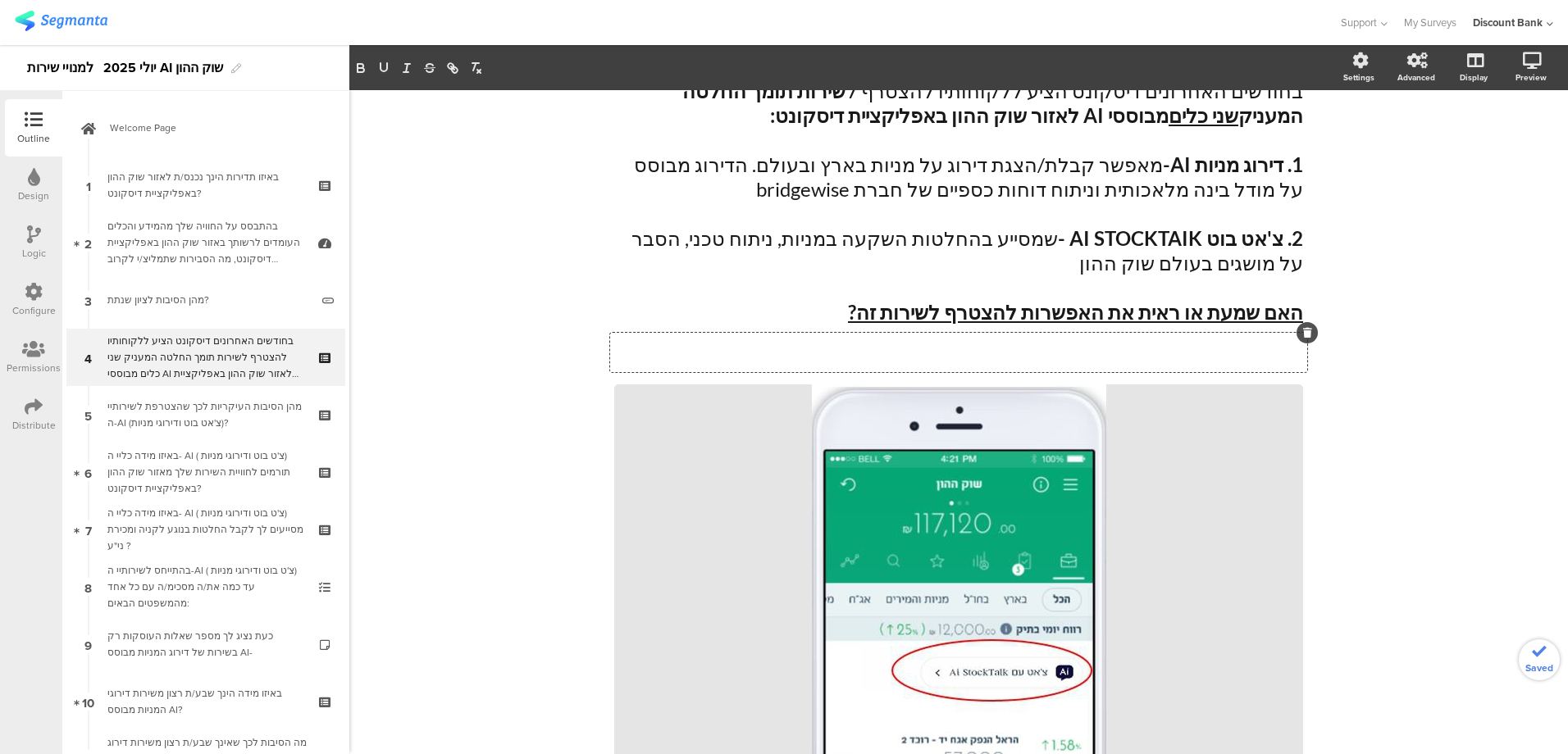
scroll to position [51, 0]
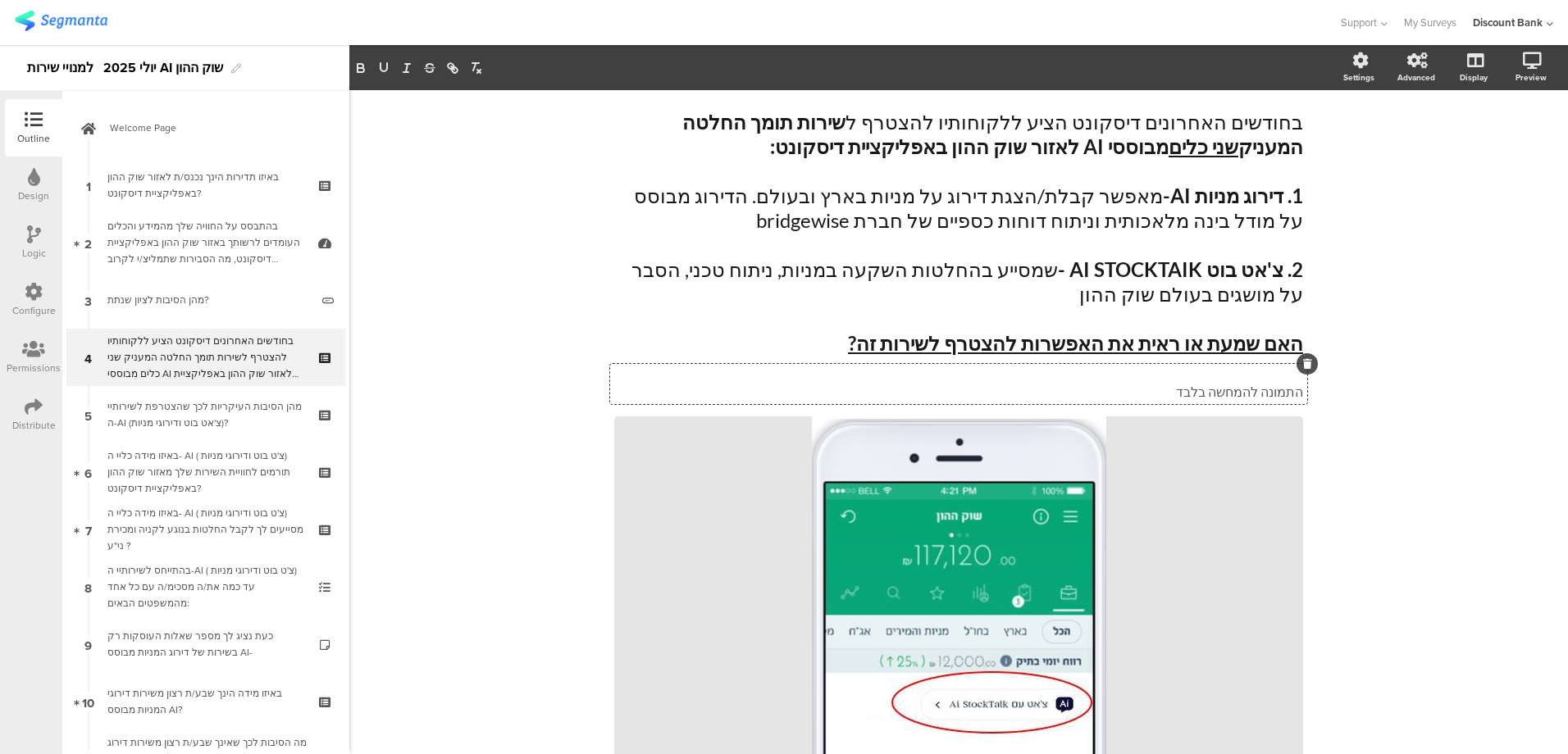
click at [1370, 489] on div "פרט 15% בחודשים האחרונים דיסקונט הציע ללקוחותיו להצטרף ל שירות תומך החלטה המעני…" at bounding box center [958, 754] width 1219 height 1431
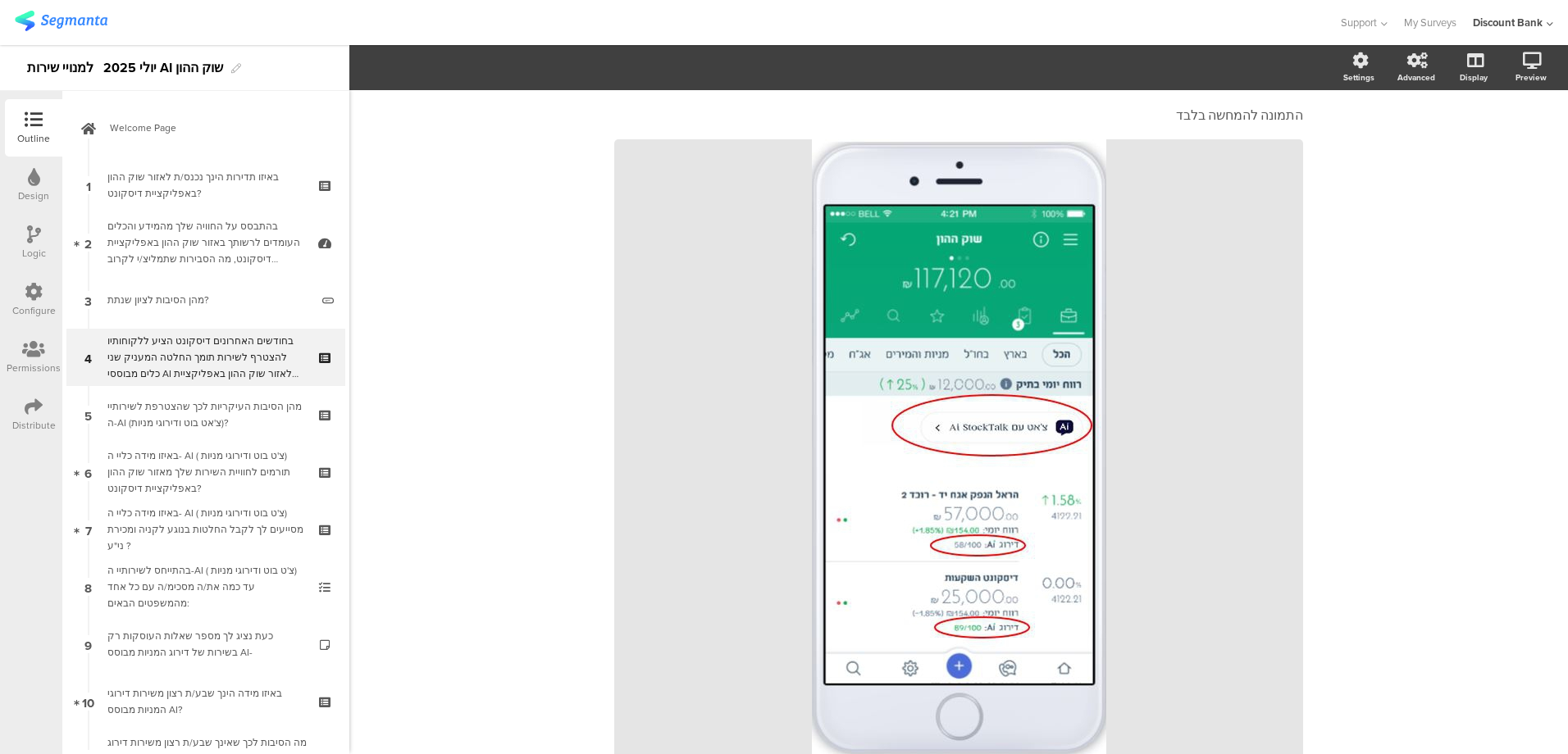
scroll to position [82, 0]
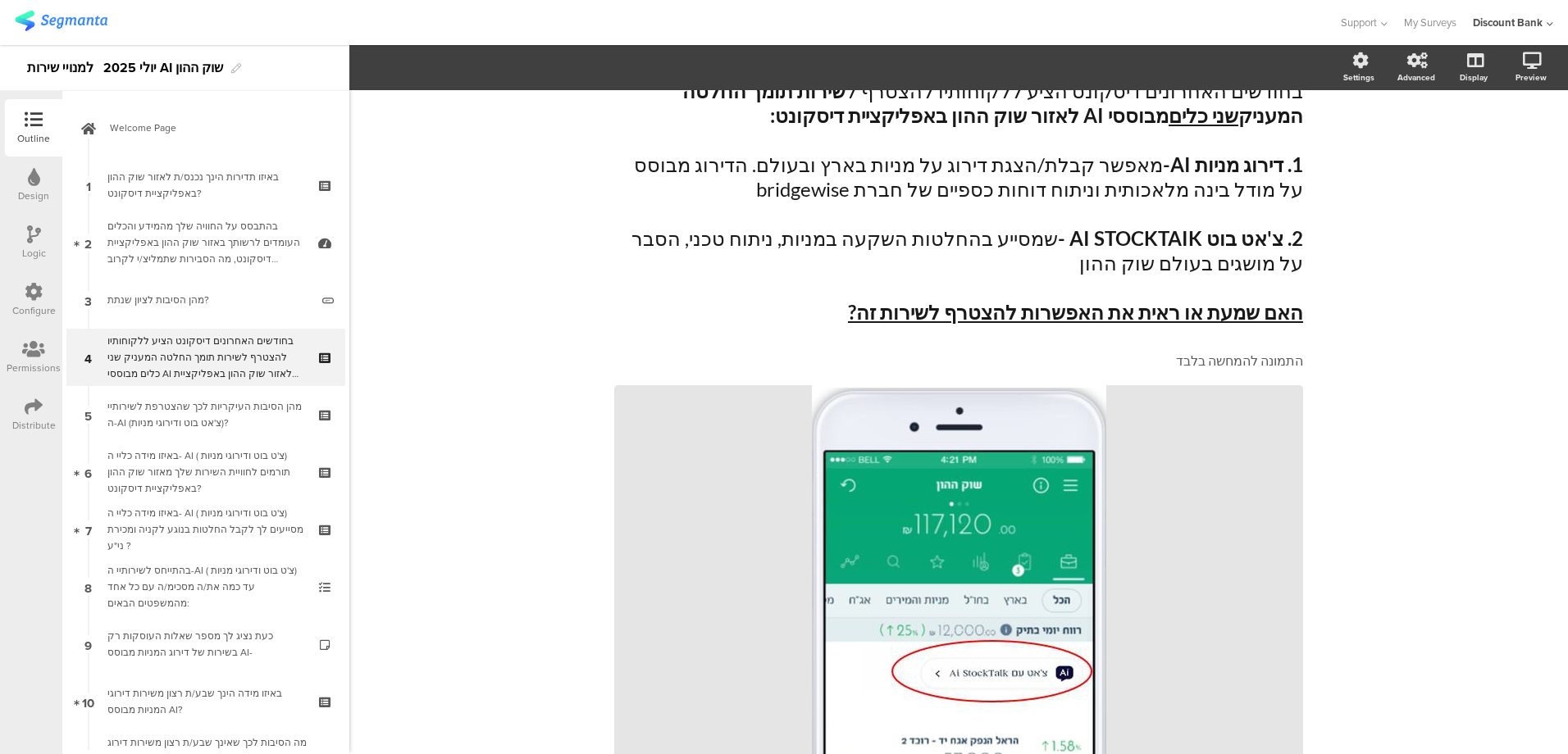
click at [227, 235] on div "בהתבסס על החוויה שלך מהמידע והכלים העומדים לרשותך באזור שוק ההון באפליקציית דיס…" at bounding box center [206, 242] width 196 height 50
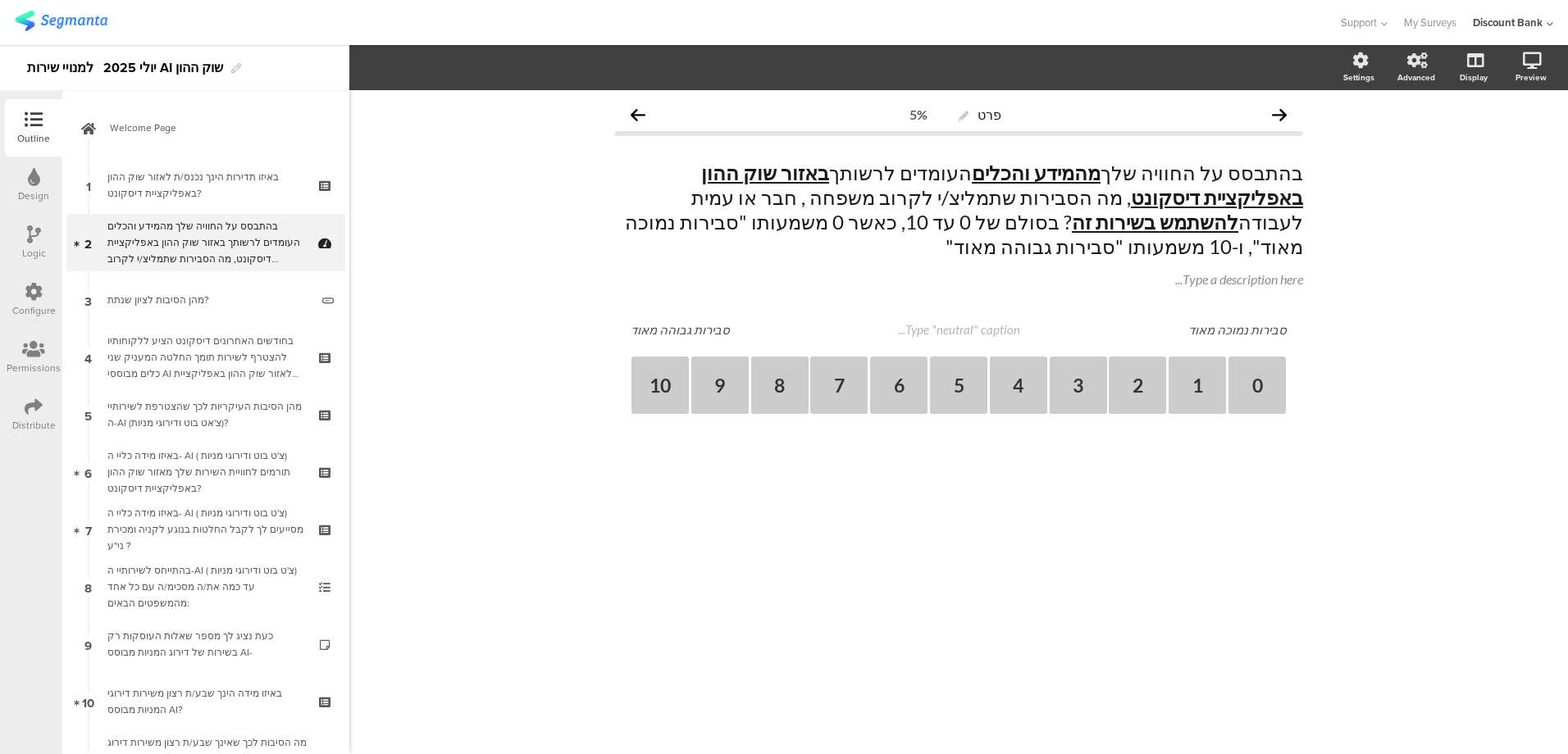
click at [207, 165] on link "1 באיזו תדירות הינך נכנס/ת לאזור שוק ההון באפליקציית דיסקונט?" at bounding box center [205, 185] width 279 height 57
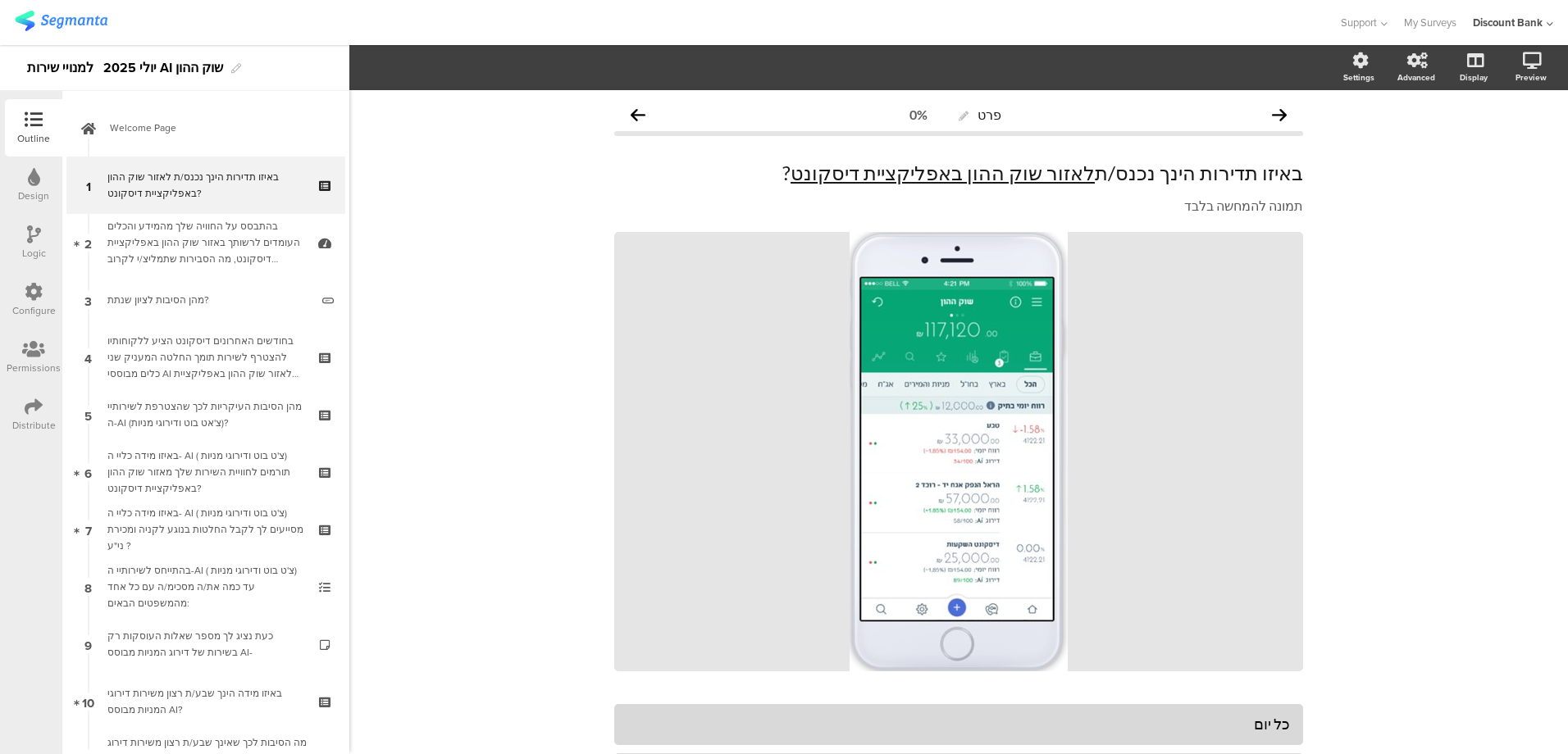
click at [227, 357] on div "בחודשים האחרונים דיסקונט הציע ללקוחותיו להצטרף לשירות תומך החלטה המעניק שני כלי…" at bounding box center [206, 357] width 196 height 50
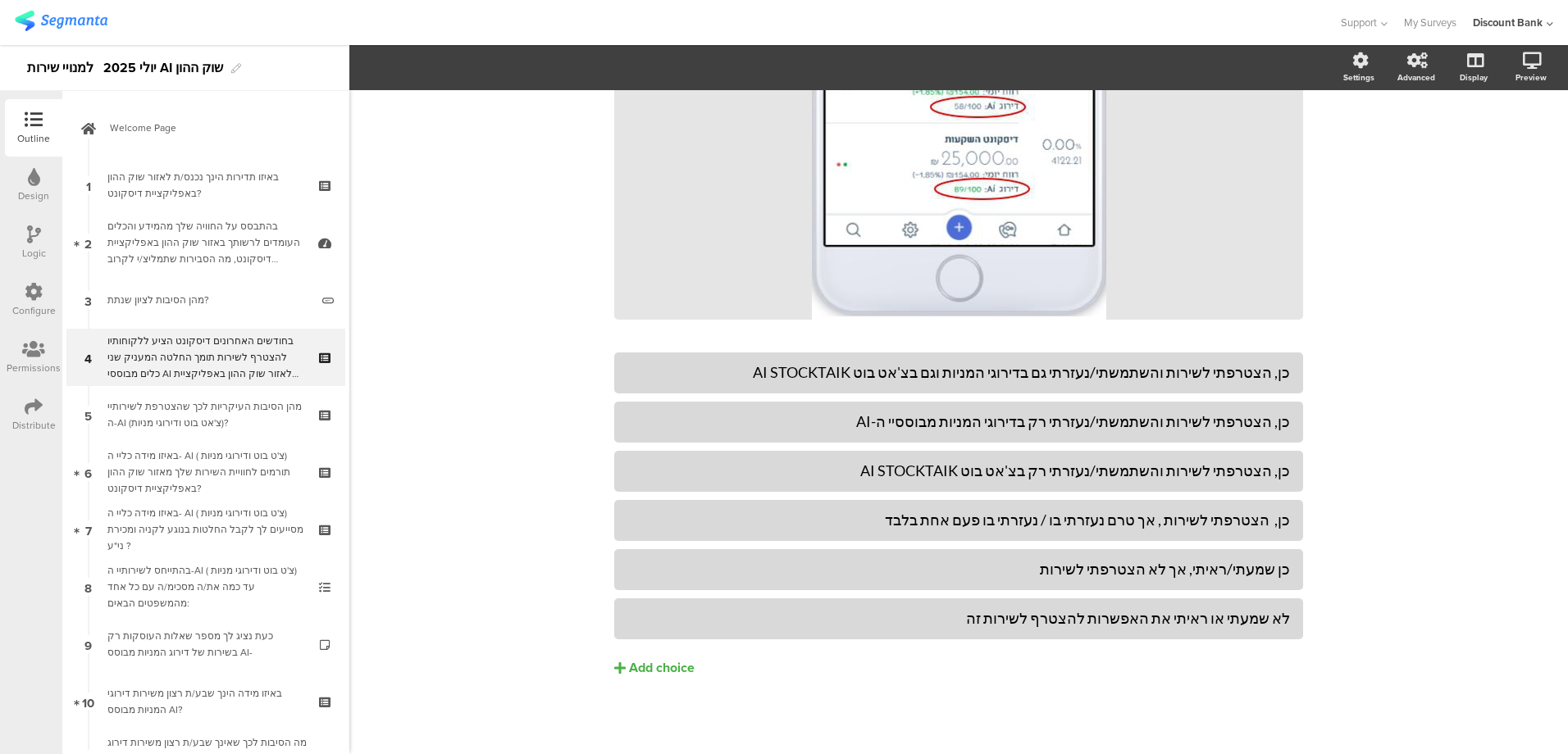
scroll to position [768, 0]
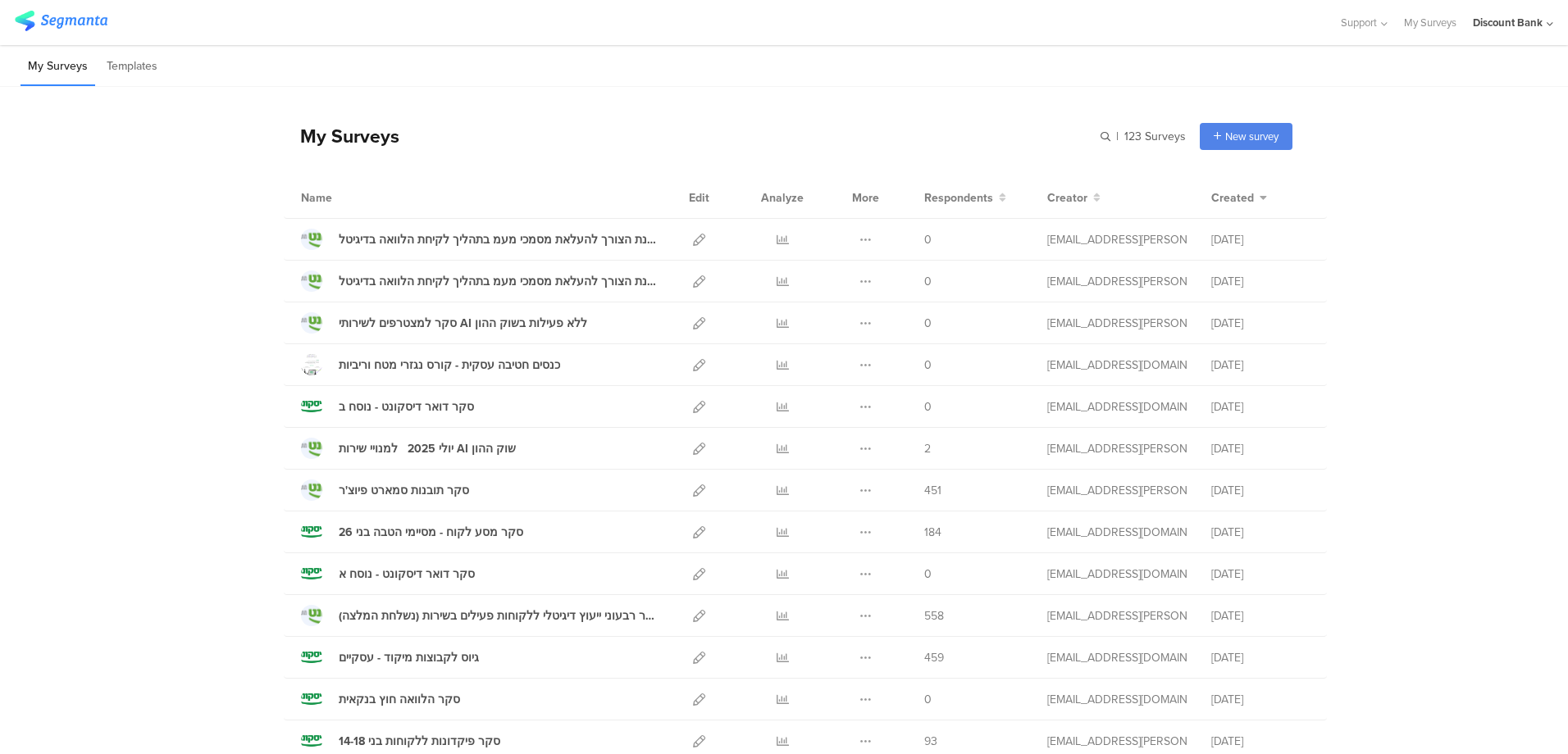
click at [453, 324] on div "סקר למצטרפים לשירותי AI ללא פעילות בשוק ההון" at bounding box center [463, 323] width 248 height 17
click at [693, 321] on icon at bounding box center [699, 323] width 12 height 12
click at [861, 283] on icon at bounding box center [865, 281] width 12 height 12
click at [818, 383] on button "Delete" at bounding box center [833, 382] width 90 height 30
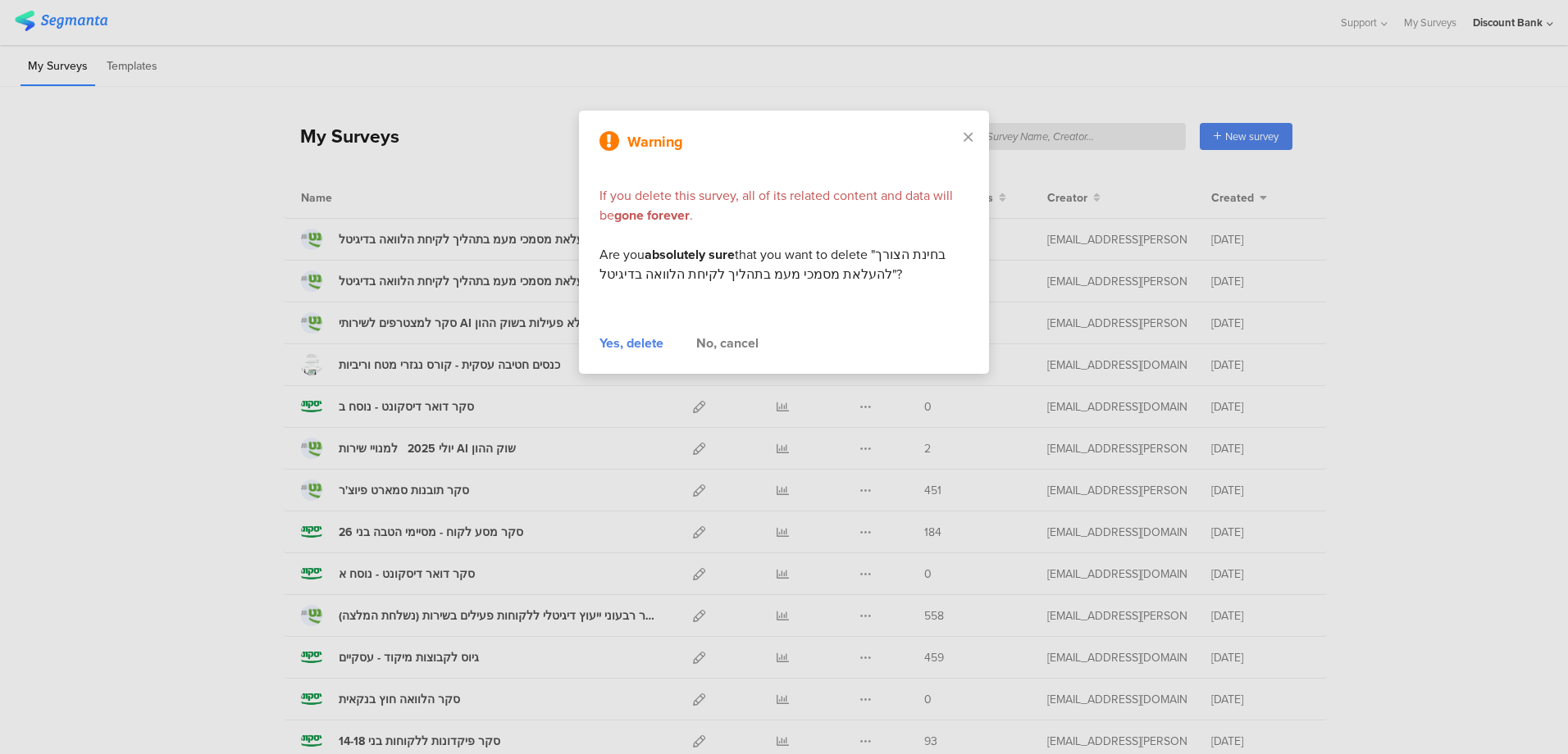
click at [636, 346] on div "Yes, delete" at bounding box center [632, 343] width 64 height 20
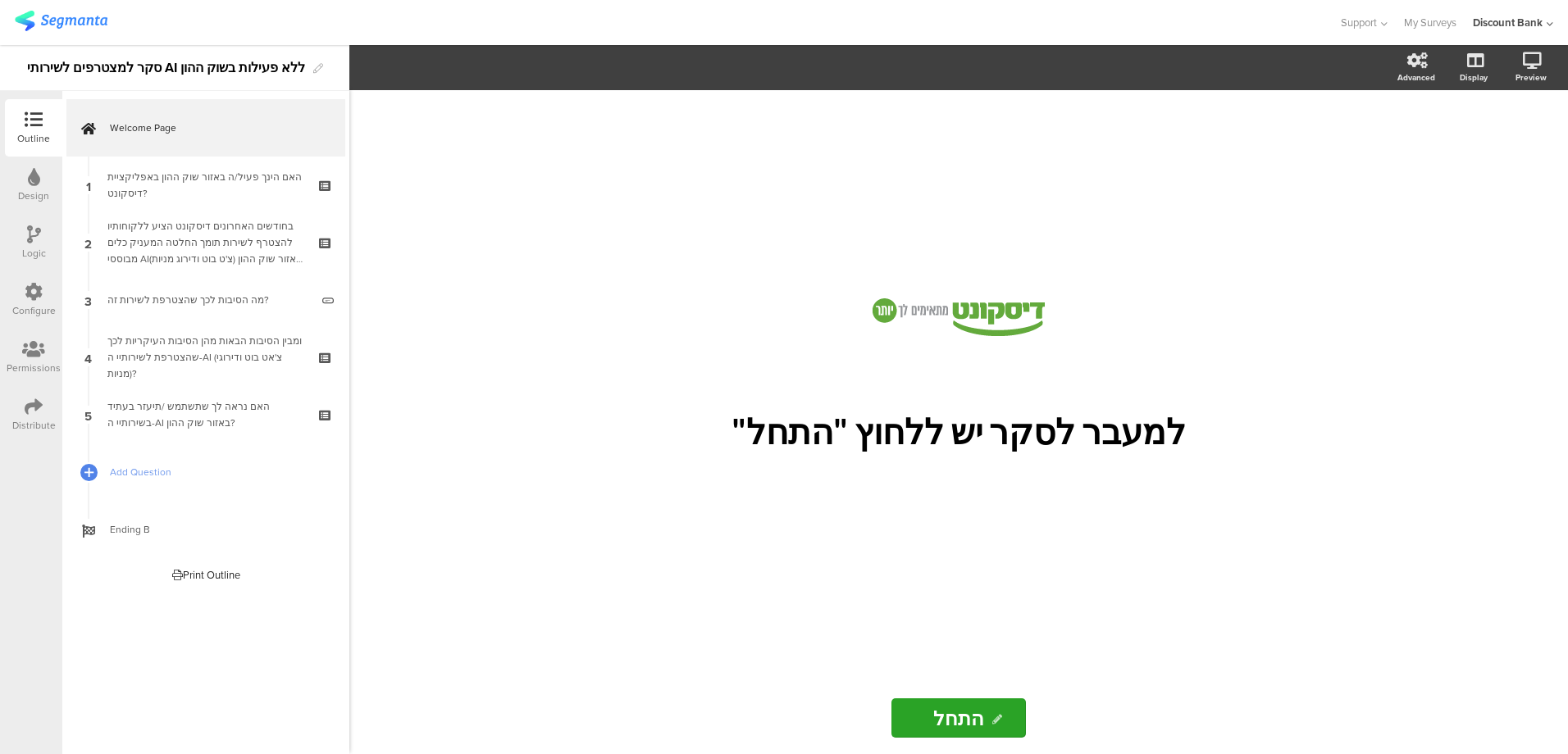
click at [205, 177] on div "האם הינך פעיל/ה באזור שוק ההון באפליקציית דיסקונט?" at bounding box center [206, 185] width 196 height 33
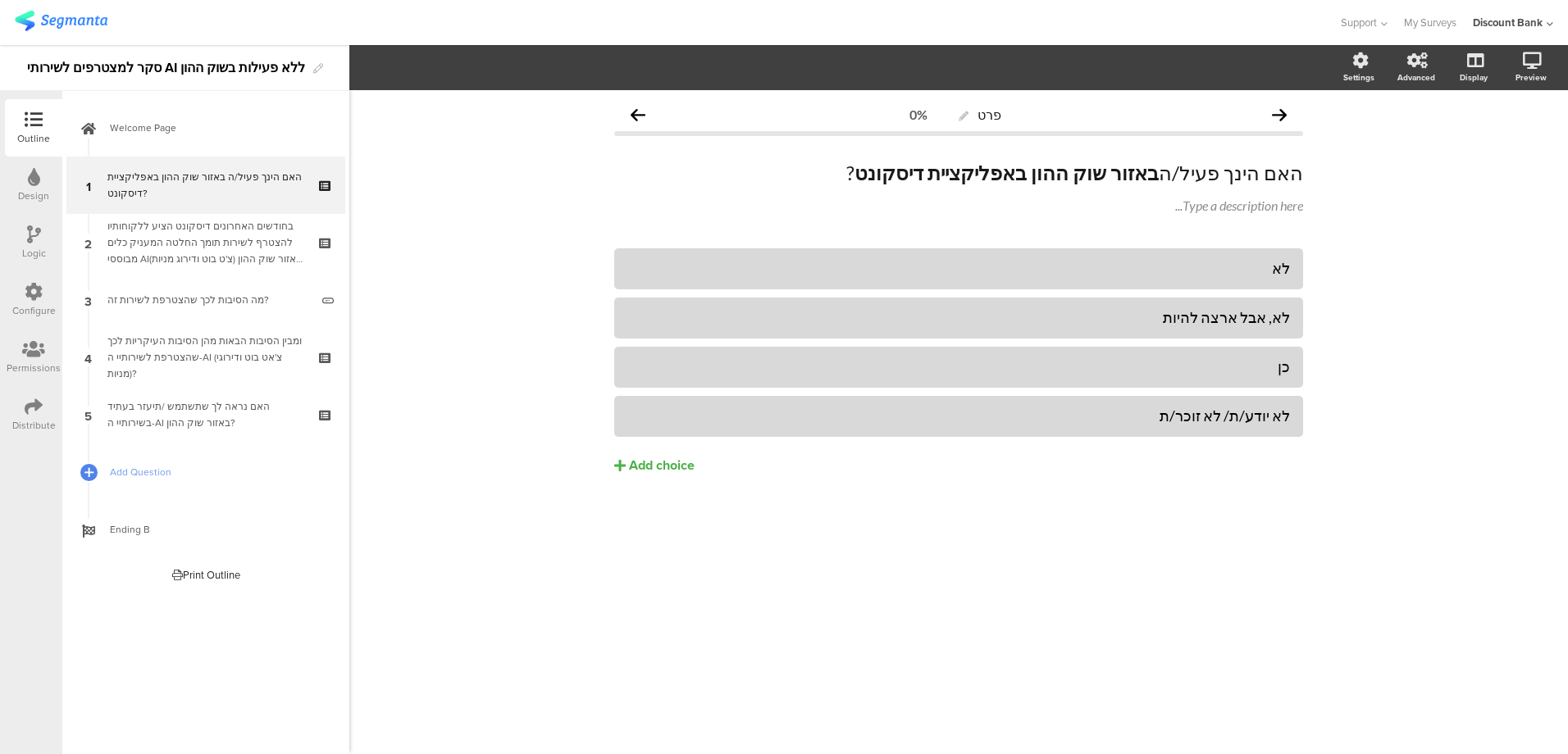
click at [202, 246] on div "בחודשים האחרונים דיסקונט הציע ללקוחותיו להצטרף לשירות תומך החלטה המעניק כלים מב…" at bounding box center [206, 242] width 196 height 50
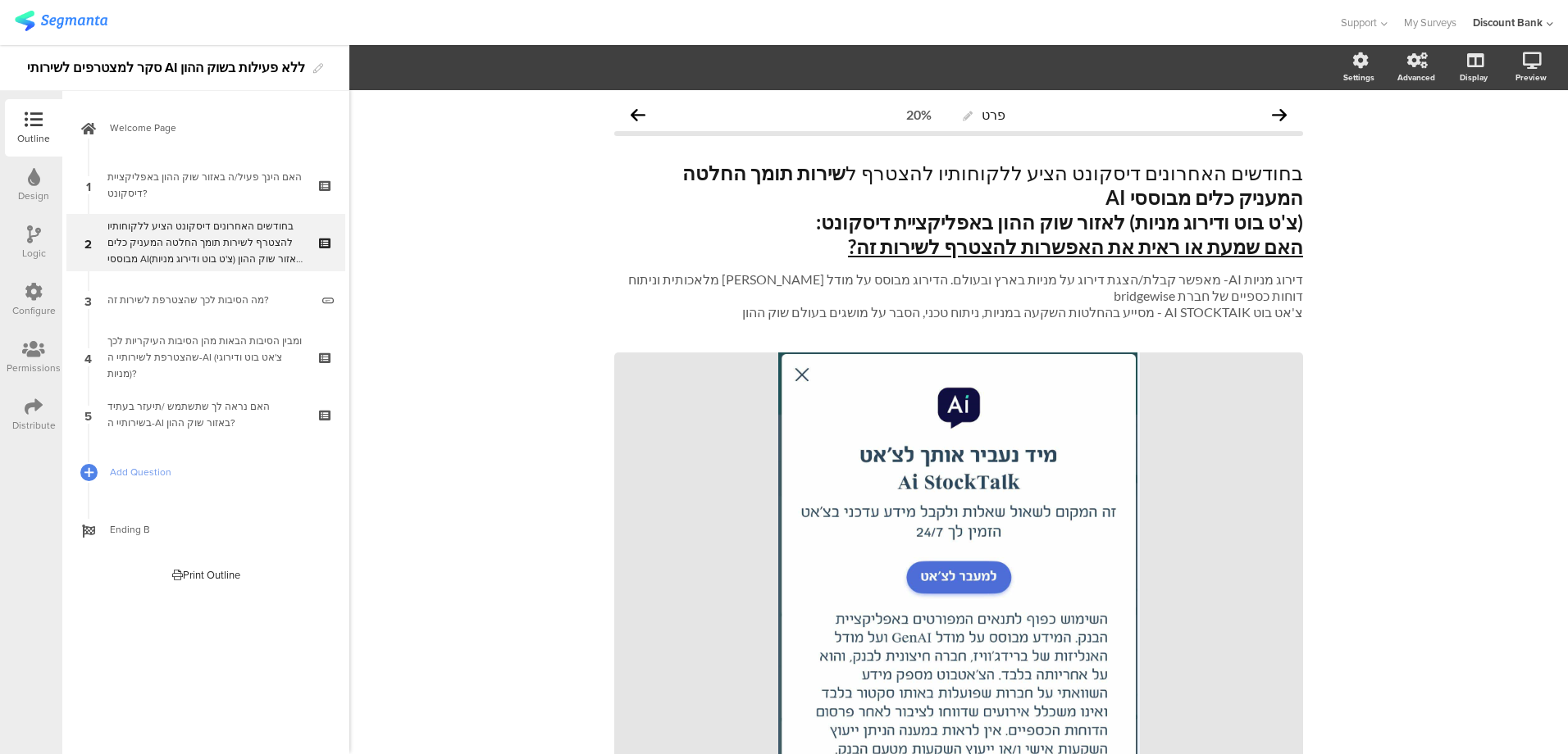
scroll to position [60, 0]
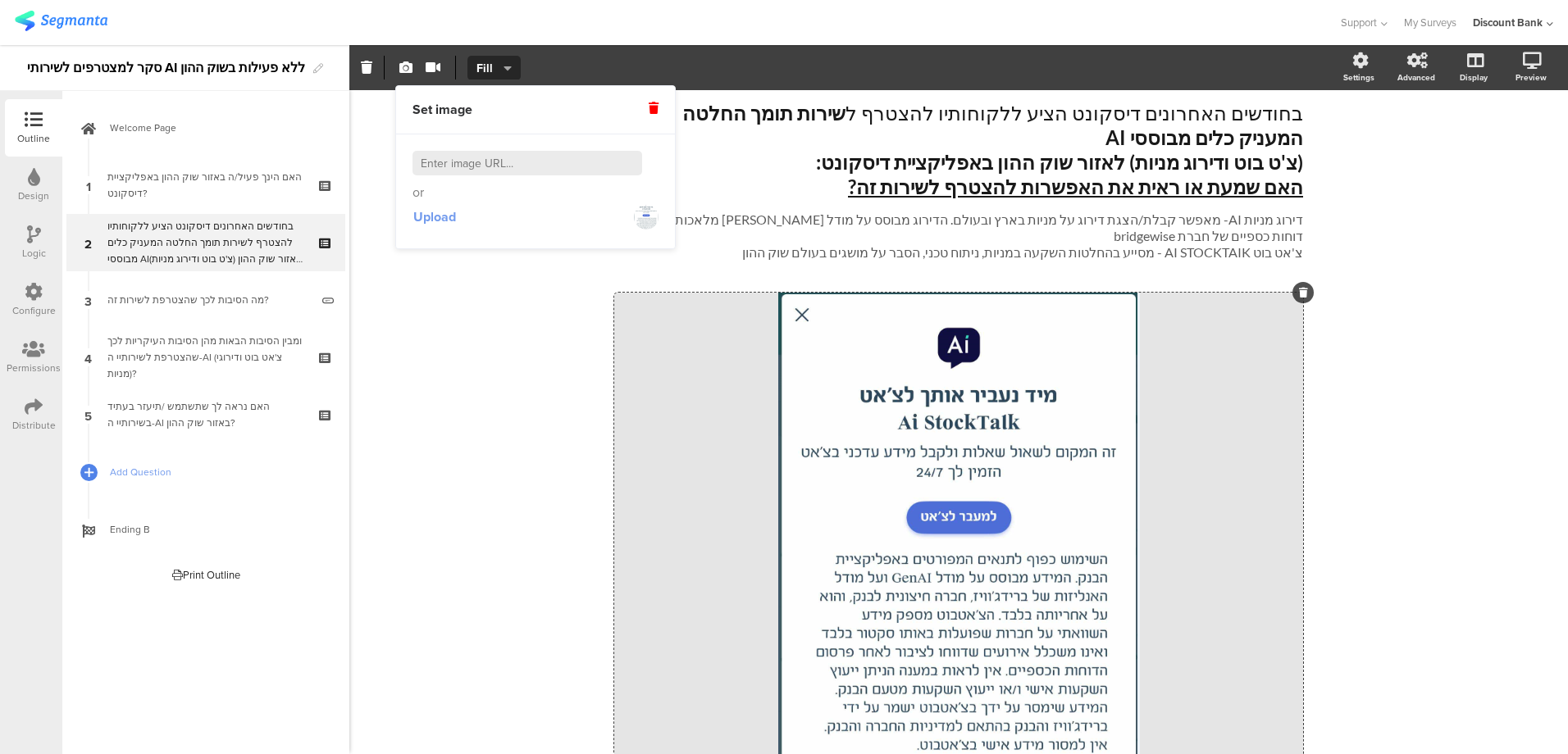
click at [437, 219] on span "Upload" at bounding box center [434, 217] width 43 height 19
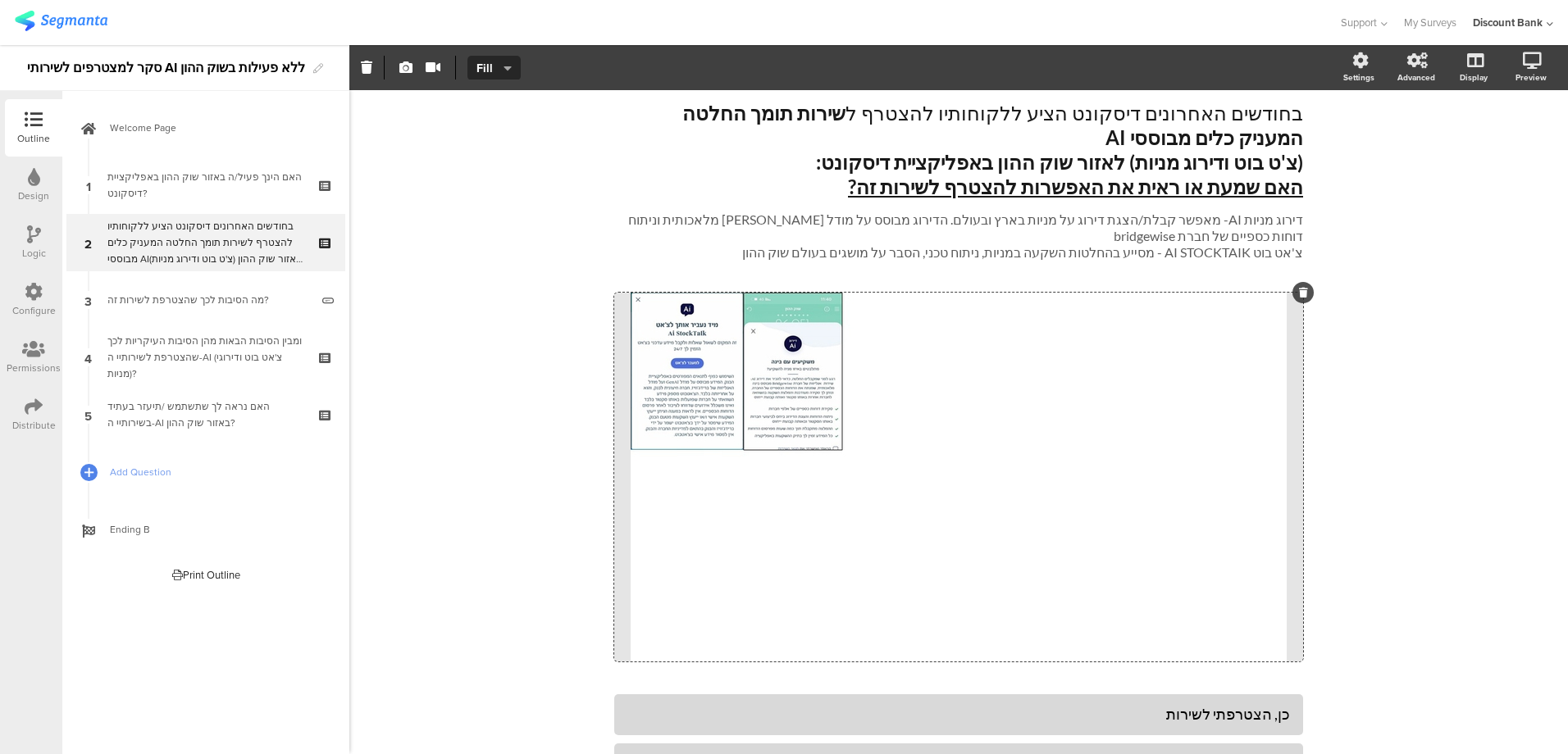
click at [1299, 288] on icon at bounding box center [1303, 292] width 9 height 10
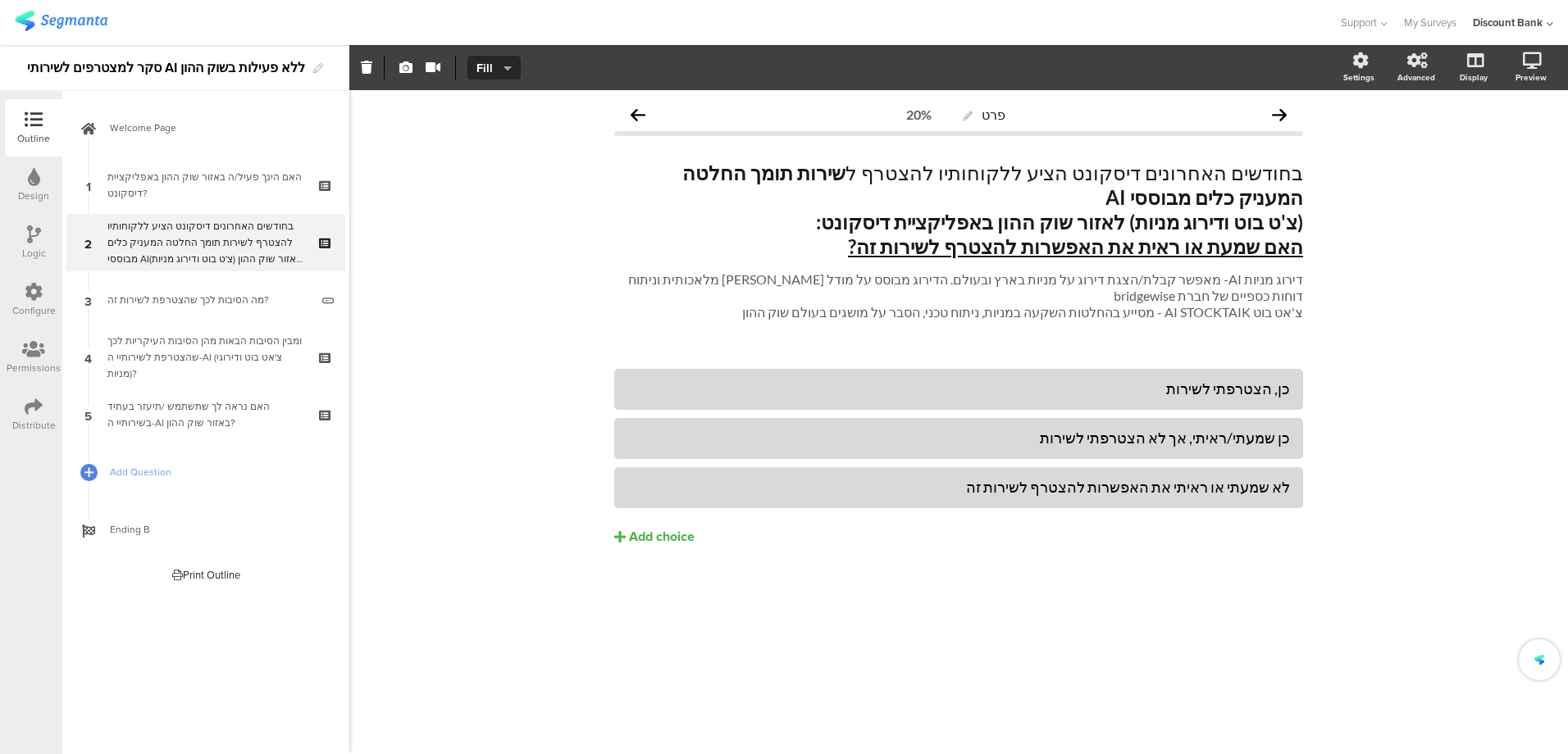
scroll to position [0, 0]
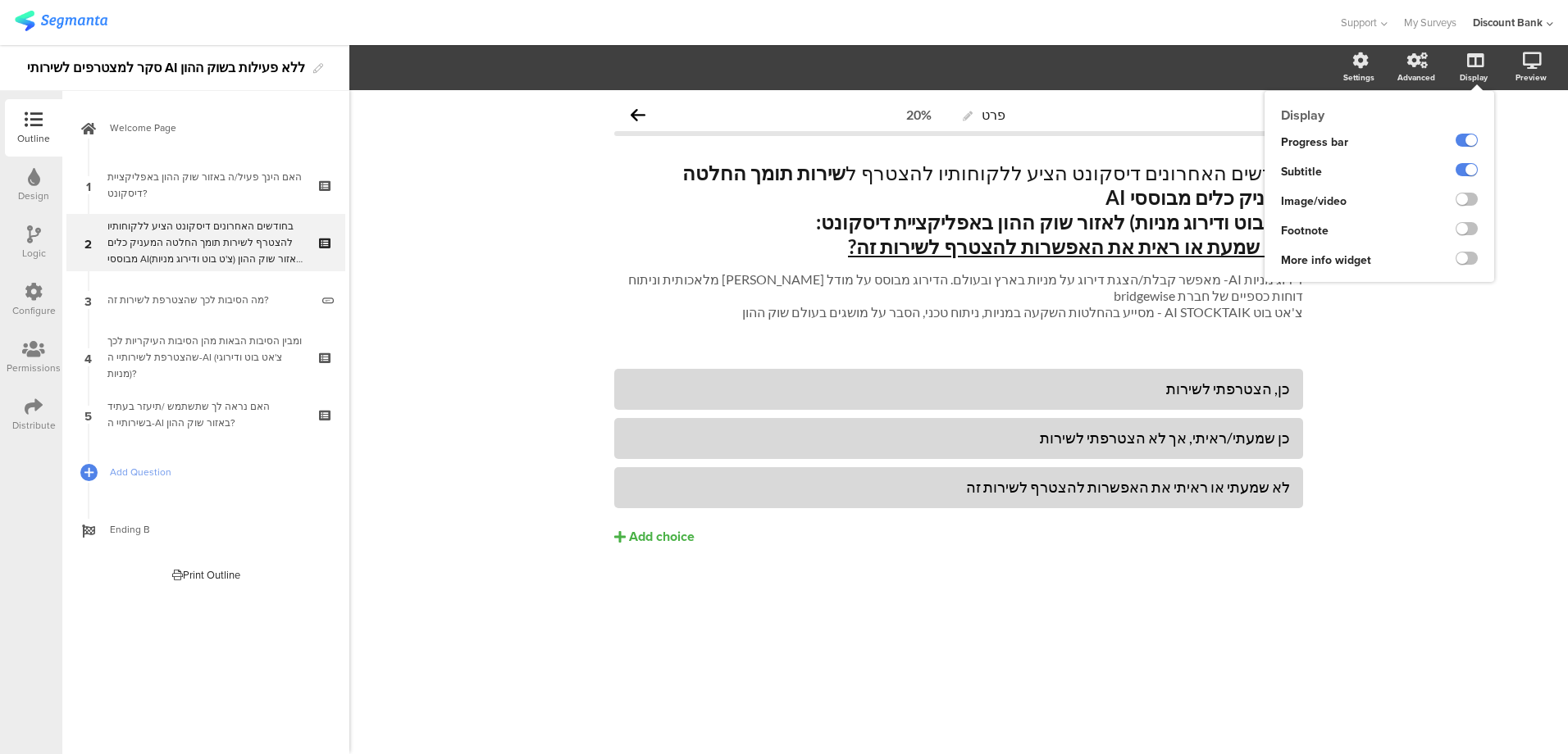
click at [1470, 202] on label at bounding box center [1465, 199] width 22 height 13
click at [0, 0] on input "checkbox" at bounding box center [0, 0] width 0 height 0
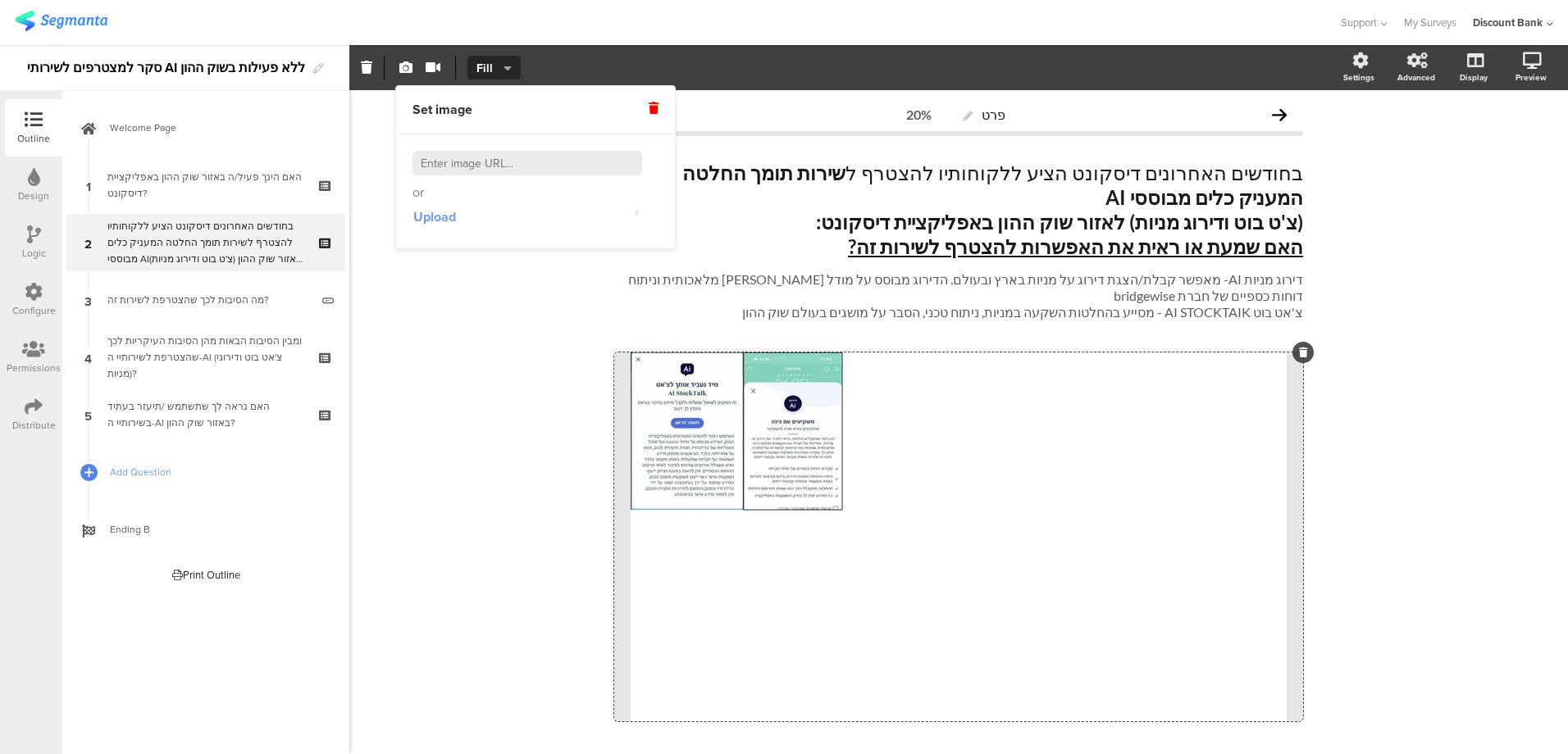
click at [423, 211] on span "Upload" at bounding box center [434, 217] width 43 height 19
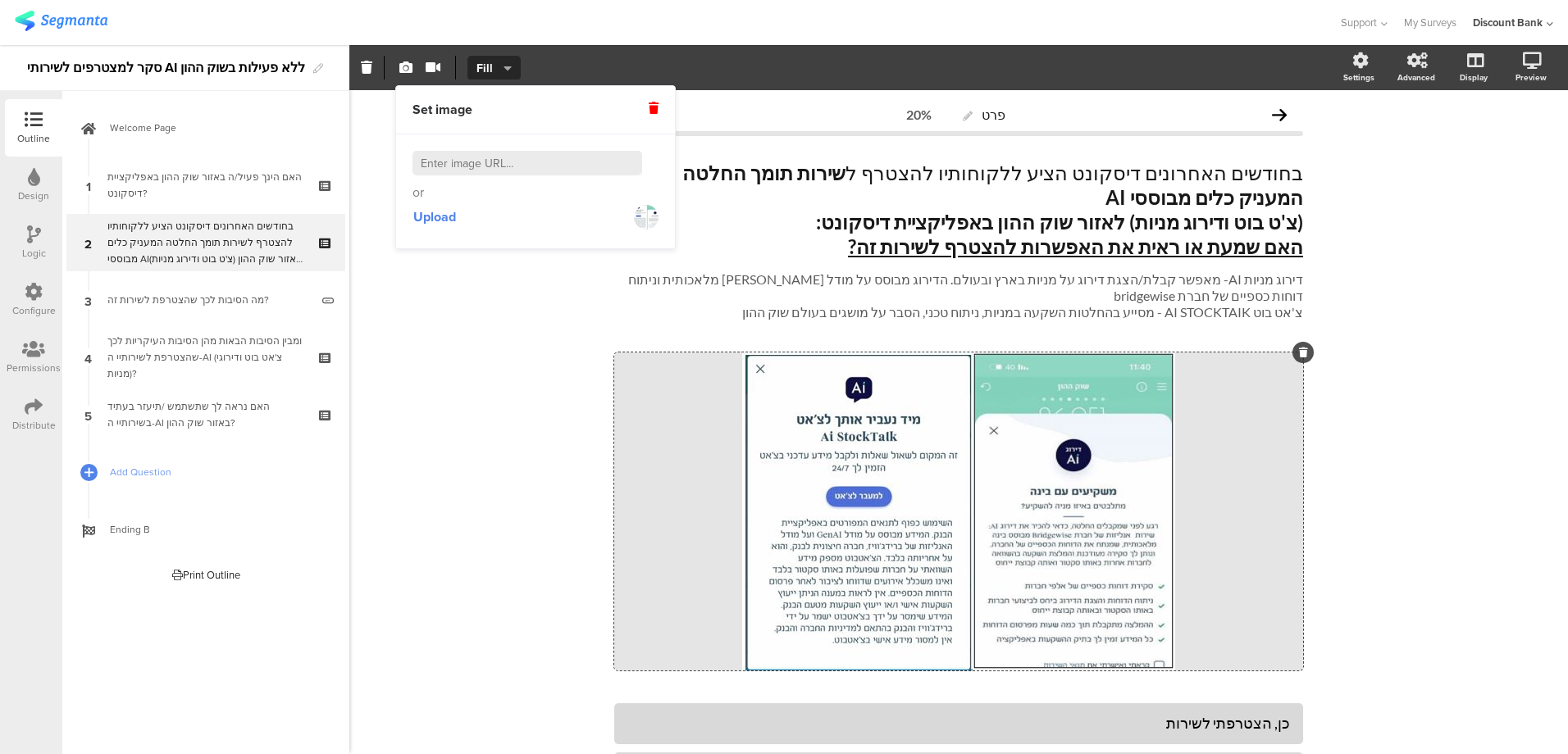
click at [415, 484] on div "פרט 20% בחודשים האחרונים דיסקונט הציע ללקוחותיו להצטרף ל שירות תומך החלטה המעני…" at bounding box center [958, 524] width 1219 height 868
